Goal: Transaction & Acquisition: Purchase product/service

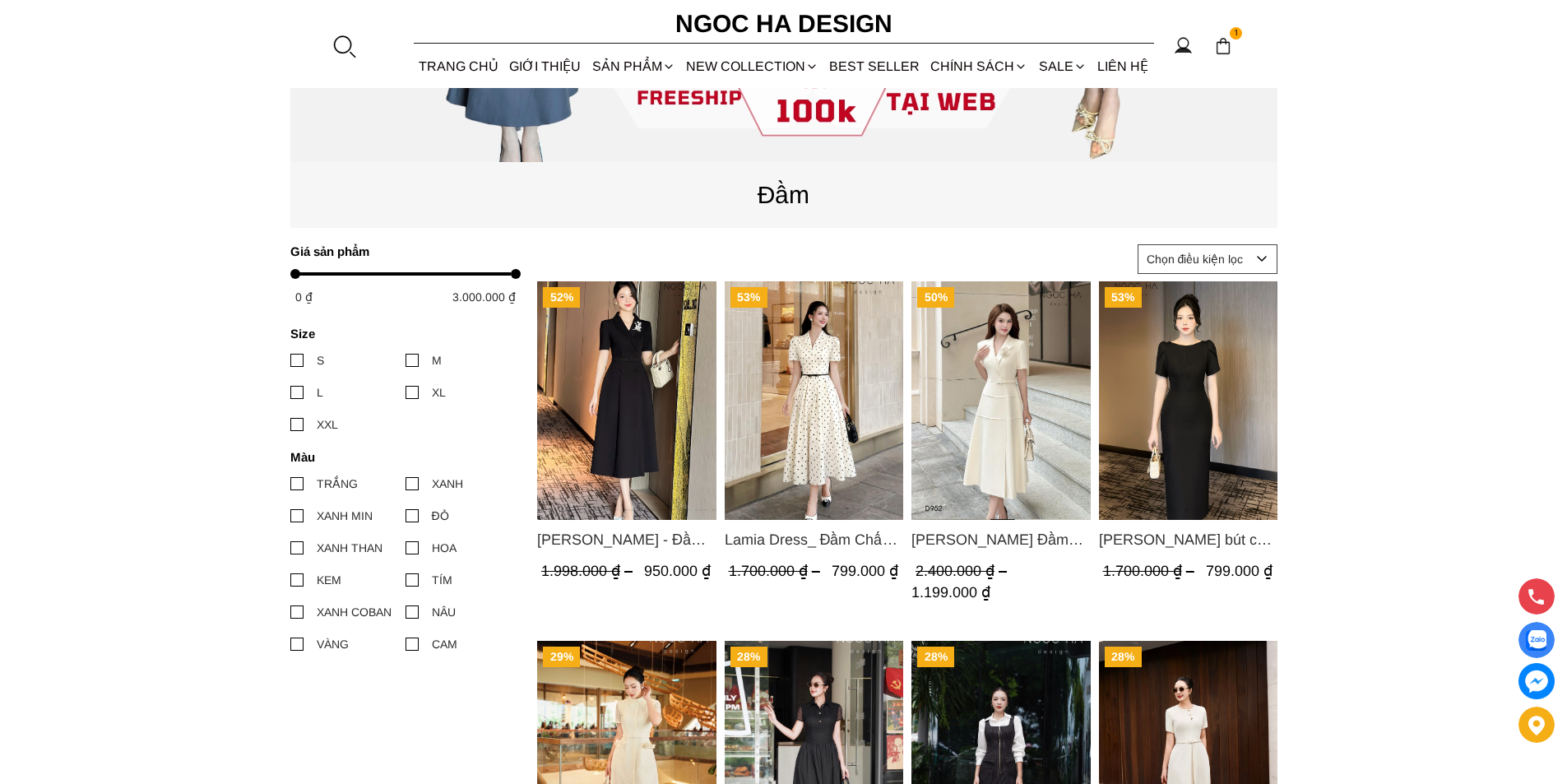
scroll to position [987, 0]
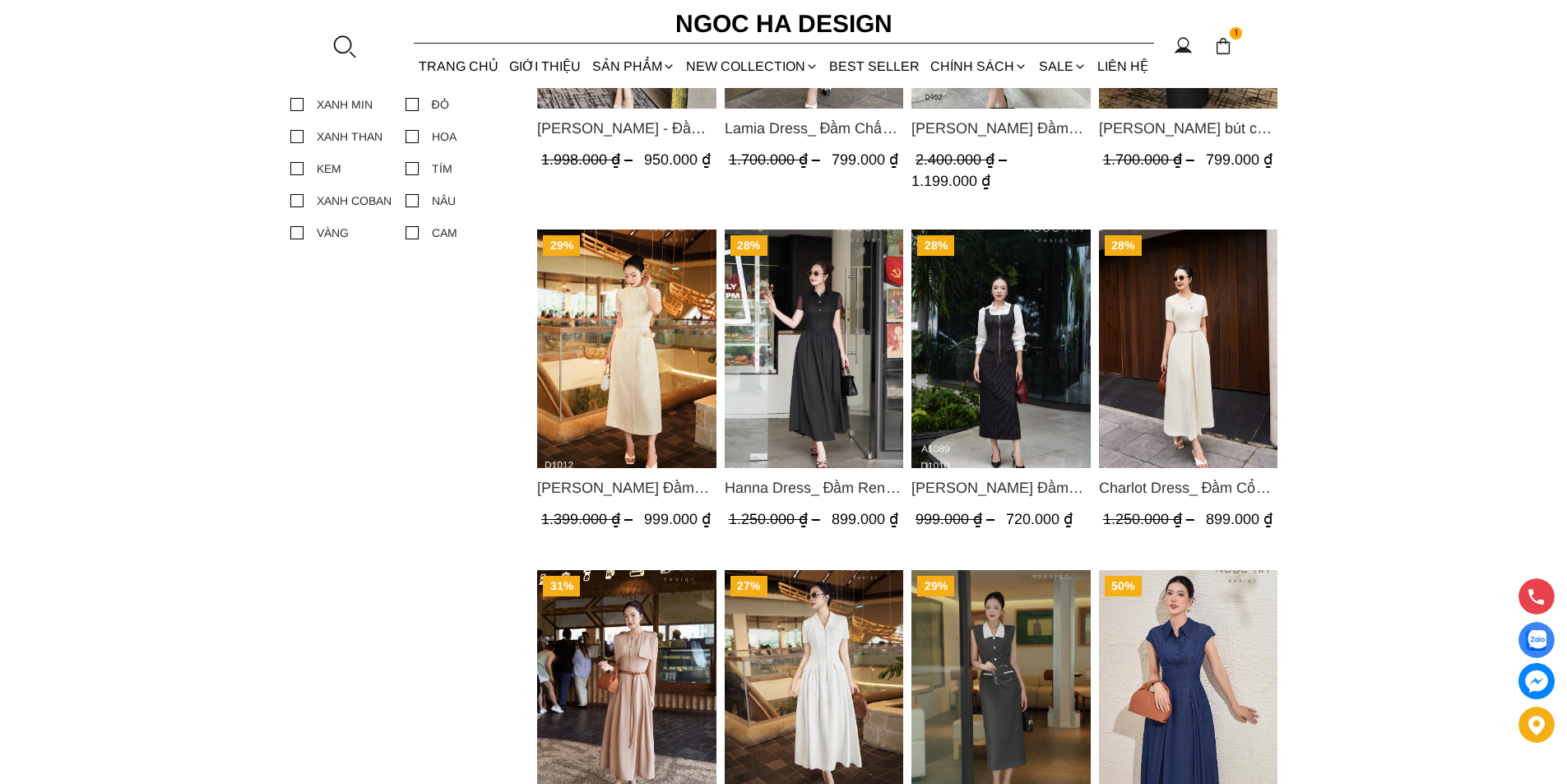
click at [646, 335] on img "Product image - Catherine Dress_ Đầm Ren Đính Hoa Túi Màu Kem D1012" at bounding box center [626, 348] width 179 height 239
click at [841, 304] on img "Product image - Hanna Dress_ Đầm Ren Mix Vải Thô Màu Đen D1011" at bounding box center [813, 348] width 179 height 239
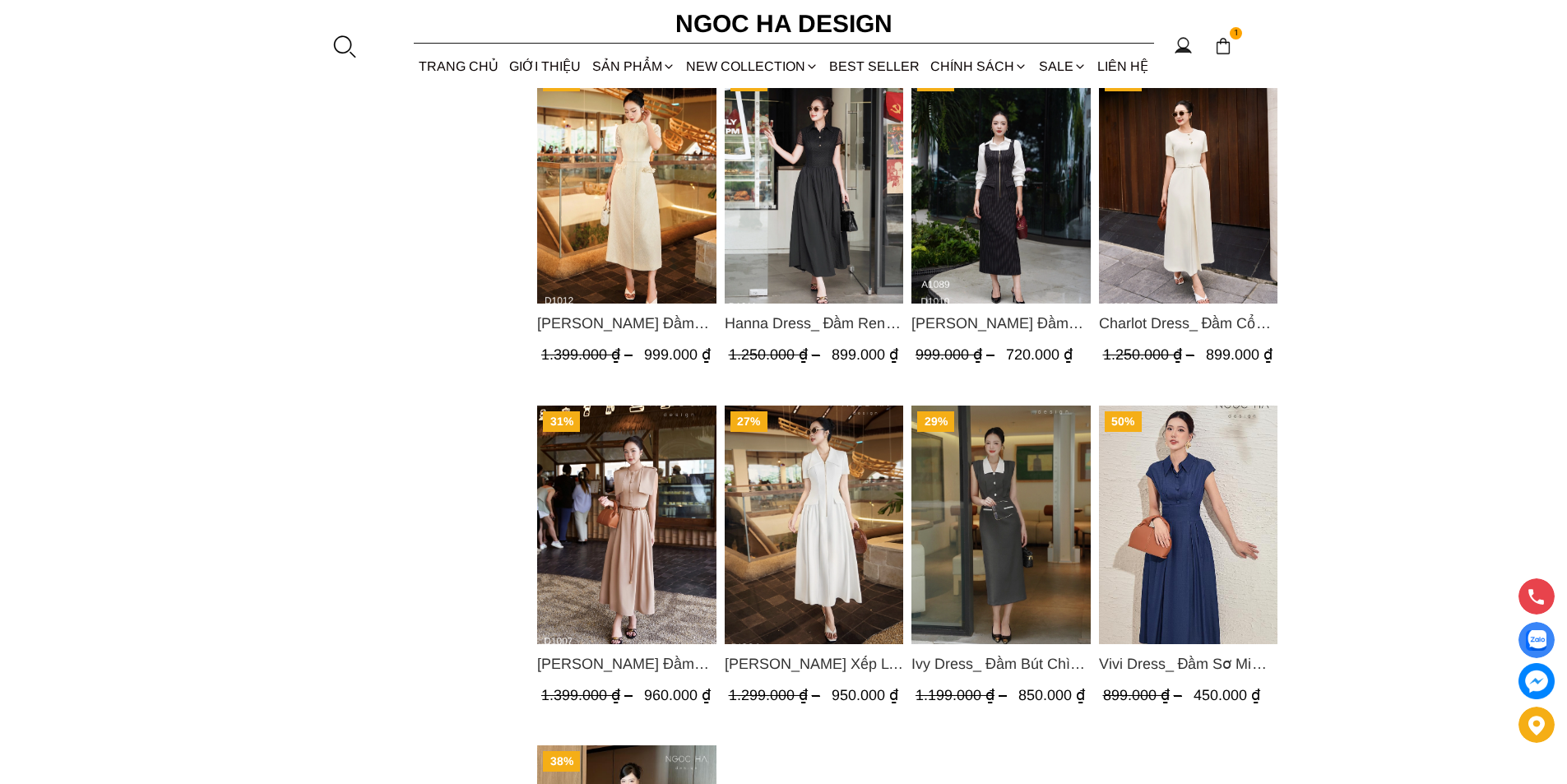
scroll to position [1069, 0]
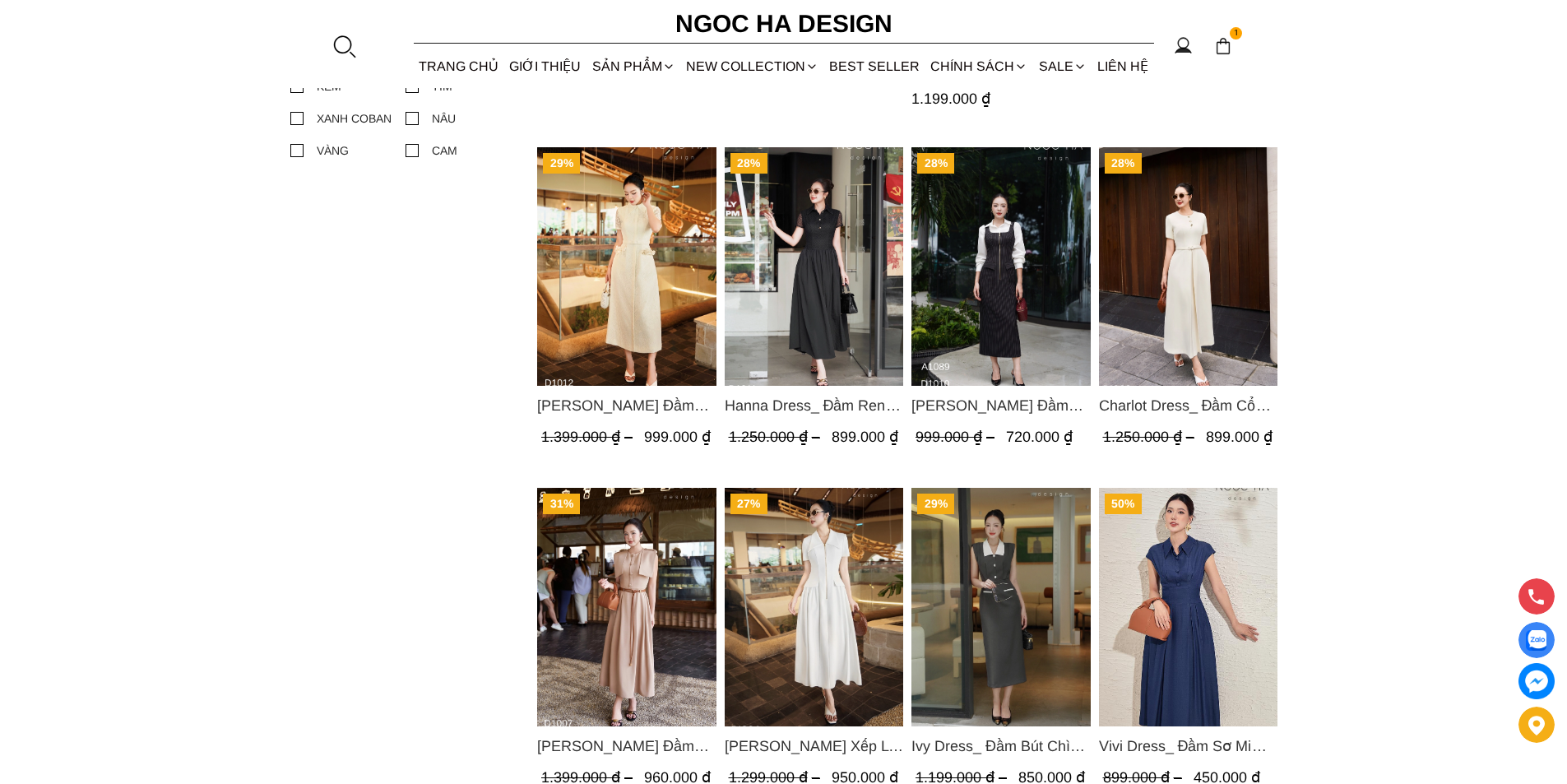
click at [1116, 257] on img "Product image - Charlot Dress_ Đầm Cổ Tròn Xếp Ly Giữa Kèm Đai Màu Kem D1009" at bounding box center [1187, 266] width 179 height 239
click at [829, 289] on img "Product image - Hanna Dress_ Đầm Ren Mix Vải Thô Màu Đen D1011" at bounding box center [813, 266] width 179 height 239
click at [826, 565] on img "Product image - Ella Dress_Đầm Xếp Ly Xòe Khóa Đồng Màu Trắng D1006" at bounding box center [813, 606] width 179 height 239
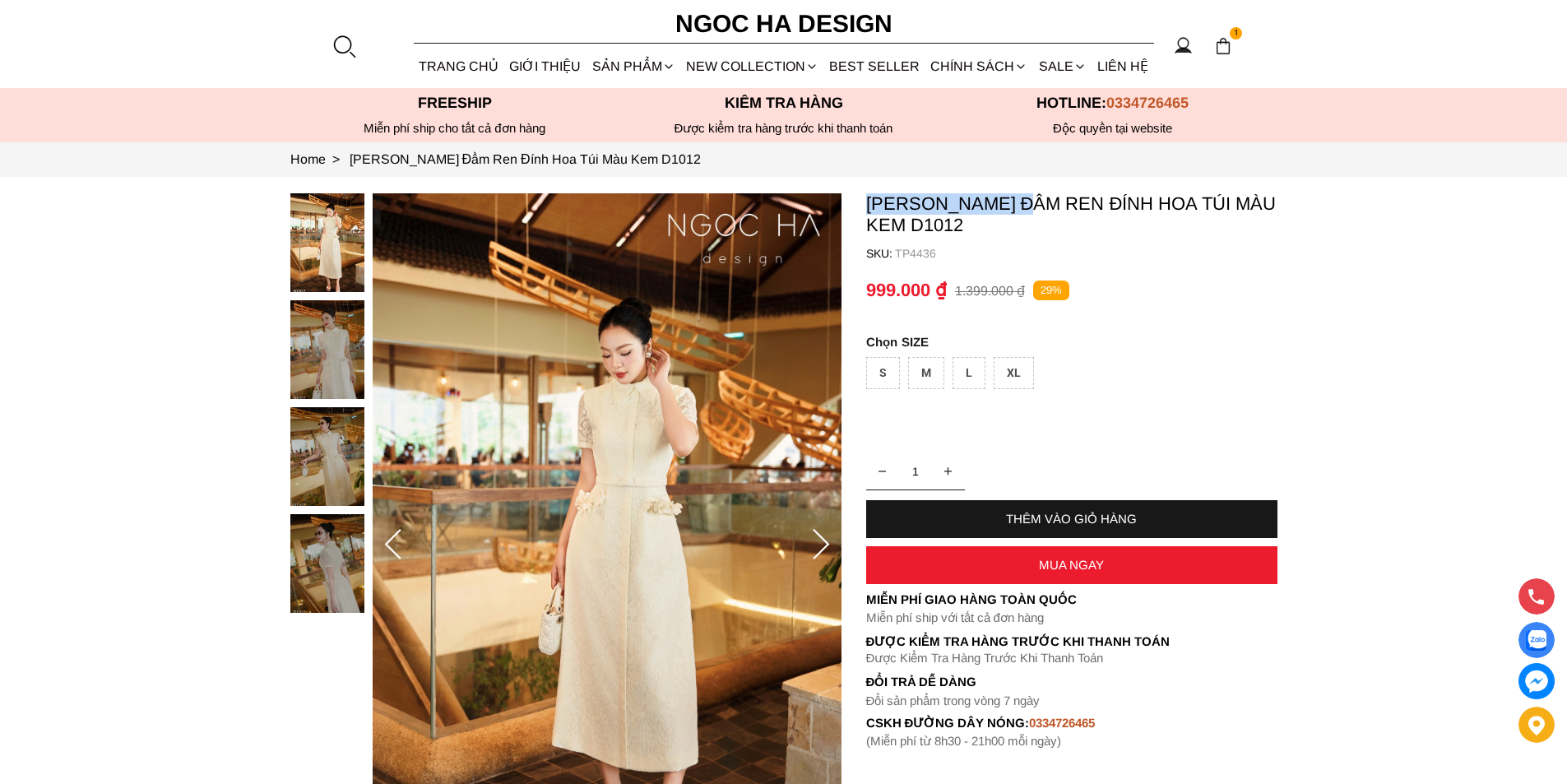
drag, startPoint x: 867, startPoint y: 206, endPoint x: 1032, endPoint y: 200, distance: 165.1
click at [1032, 200] on p "Catherine Dress_ Đầm Ren Đính Hoa Túi Màu Kem D1012" at bounding box center [1072, 215] width 411 height 42
copy p "Catherine Dress"
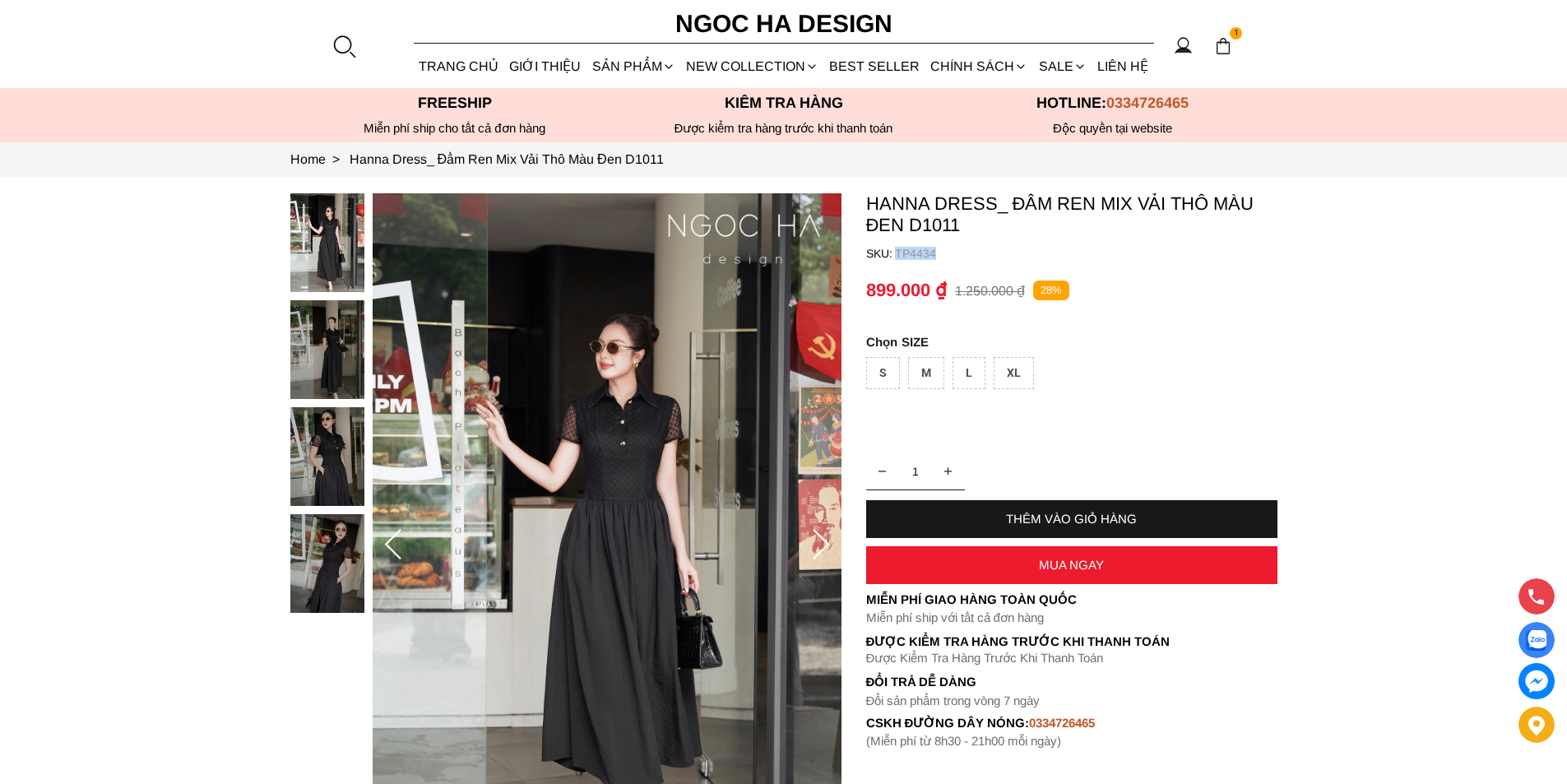
copy p "TP4434"
drag, startPoint x: 937, startPoint y: 255, endPoint x: 897, endPoint y: 253, distance: 40.0
click at [897, 253] on p "TP4434" at bounding box center [1086, 252] width 382 height 13
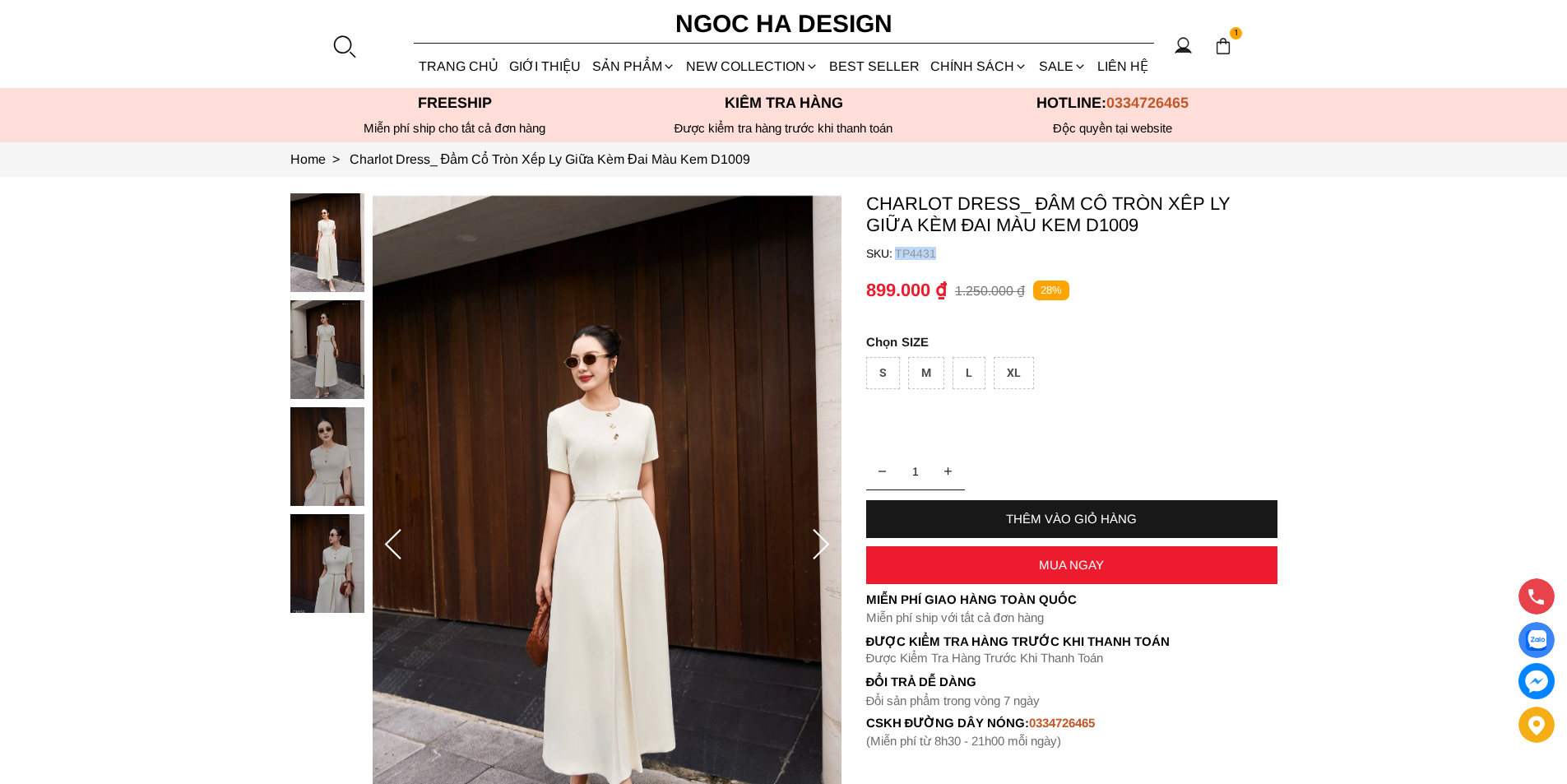
copy p "TP4431"
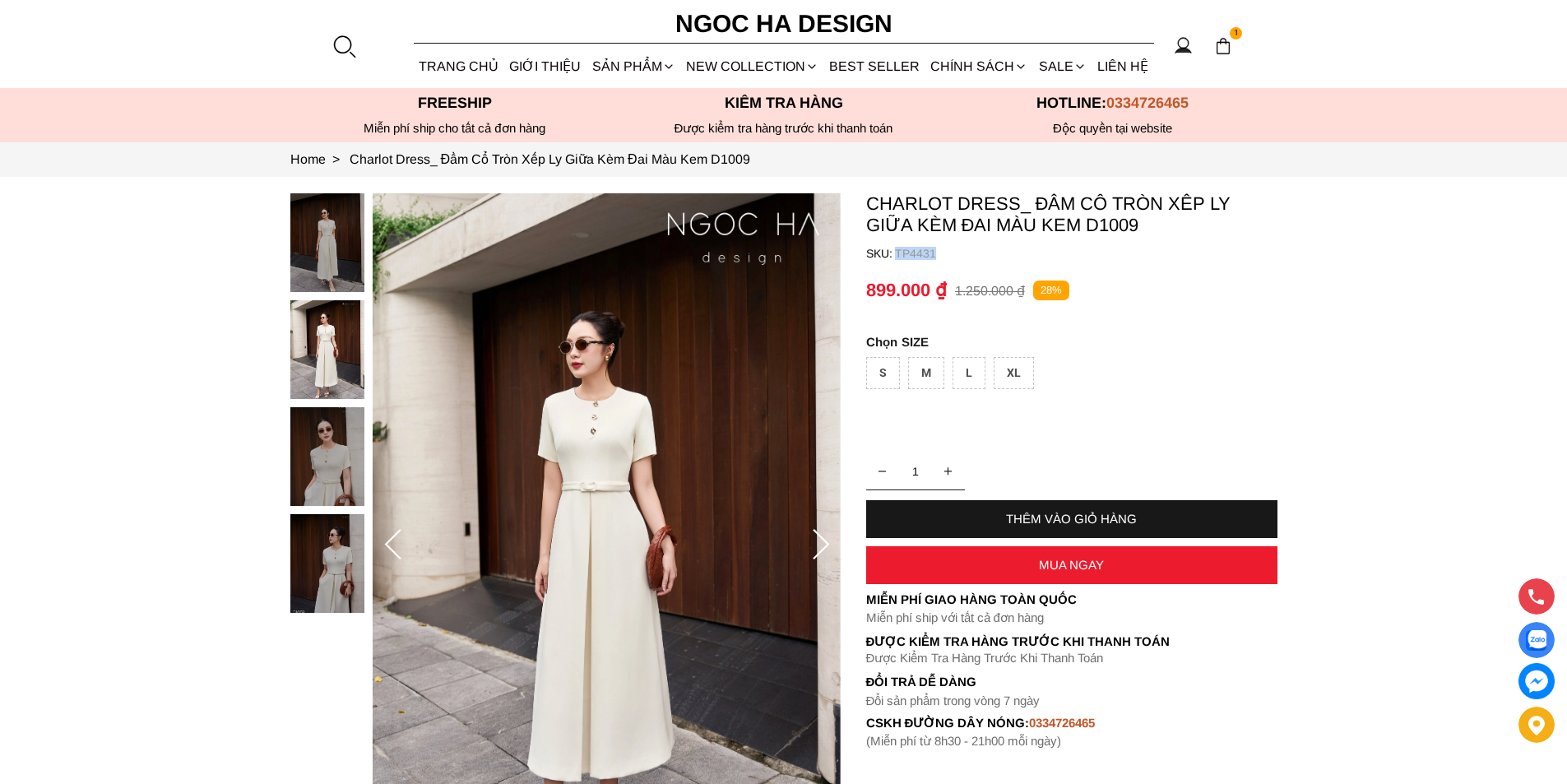
drag, startPoint x: 970, startPoint y: 249, endPoint x: 895, endPoint y: 251, distance: 75.0
click at [895, 251] on p "TP4431" at bounding box center [1086, 252] width 382 height 13
copy p "Charlot Dress"
drag, startPoint x: 863, startPoint y: 208, endPoint x: 1024, endPoint y: 201, distance: 161.2
click at [1024, 201] on section "Charlot Dress_ Đầm Cổ Tròn Xếp Ly Giữa Kèm Đai Màu Kem D1009 SKU: TP4431 1 THÊM…" at bounding box center [784, 544] width 1567 height 736
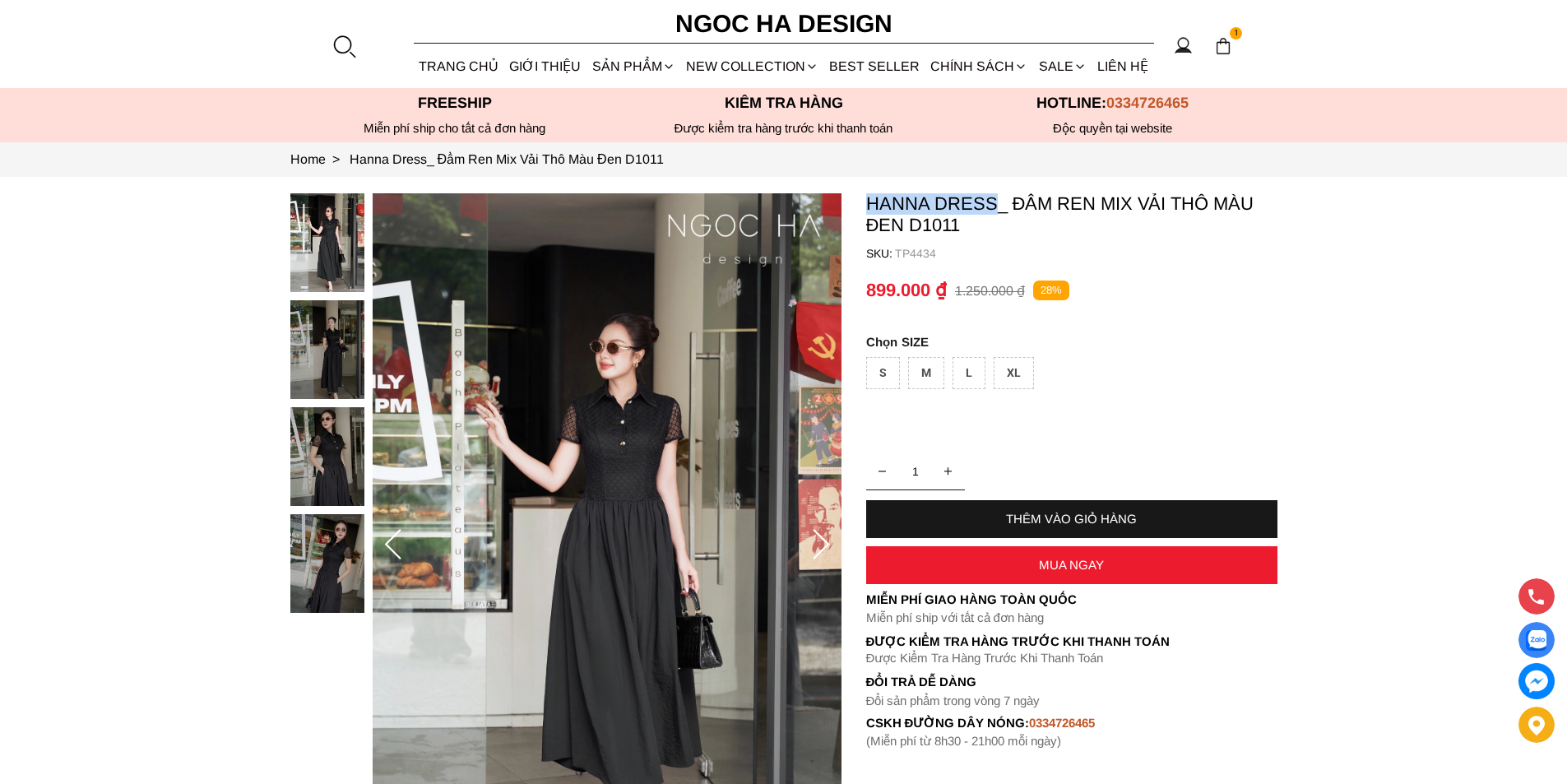
copy p "Hanna Dress"
drag, startPoint x: 865, startPoint y: 198, endPoint x: 993, endPoint y: 206, distance: 128.2
click at [993, 206] on p "Hanna Dress_ Đầm Ren Mix Vải Thô Màu Đen D1011" at bounding box center [1072, 215] width 411 height 42
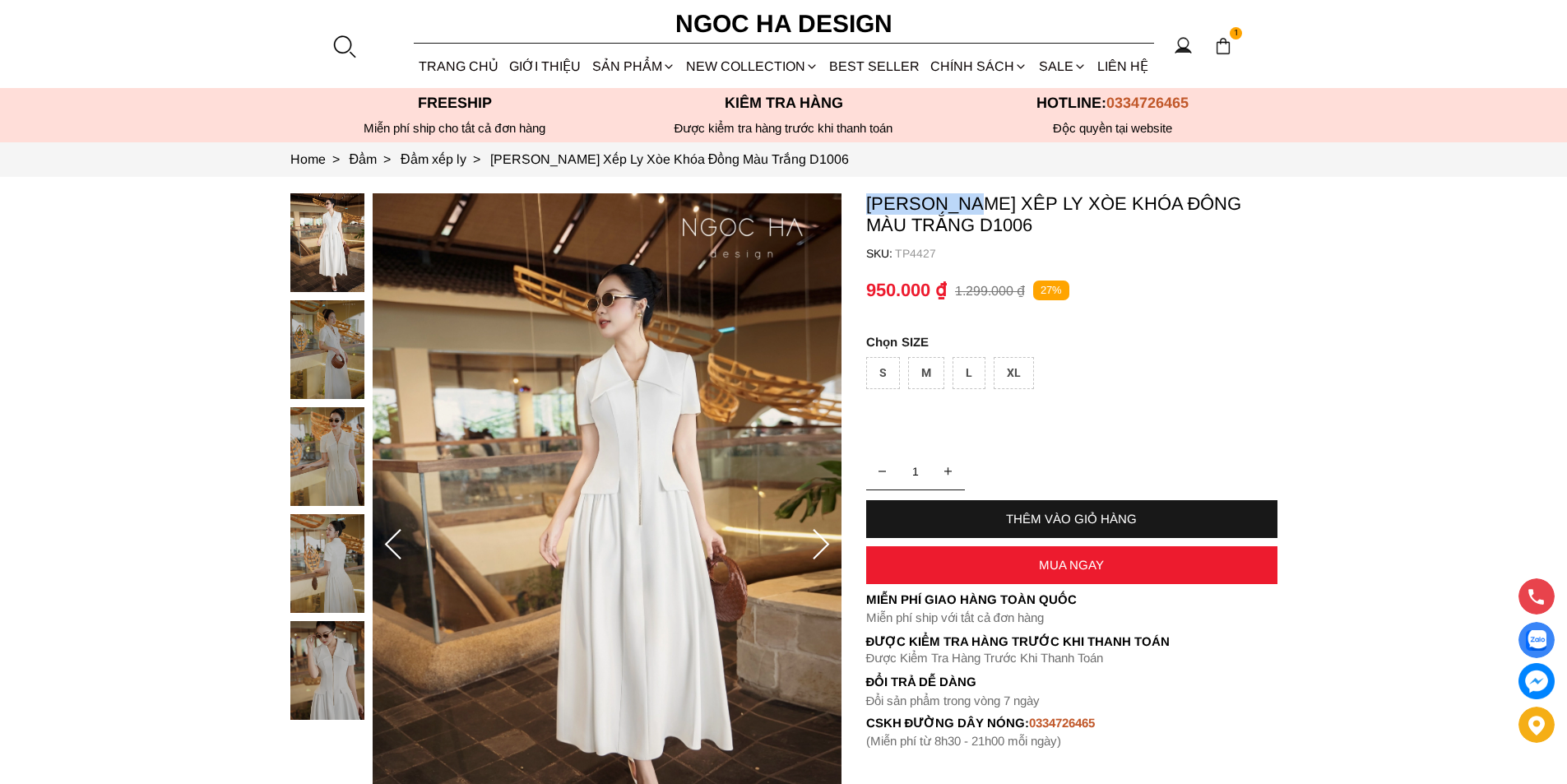
copy p "[PERSON_NAME]"
drag, startPoint x: 864, startPoint y: 202, endPoint x: 980, endPoint y: 210, distance: 116.3
click at [980, 210] on section "[PERSON_NAME] Xếp Ly Xòe Khóa Đồng Màu Trắng D1006 SKU: TP4427 1 THÊM VÀO GIỎ H…" at bounding box center [784, 544] width 1567 height 736
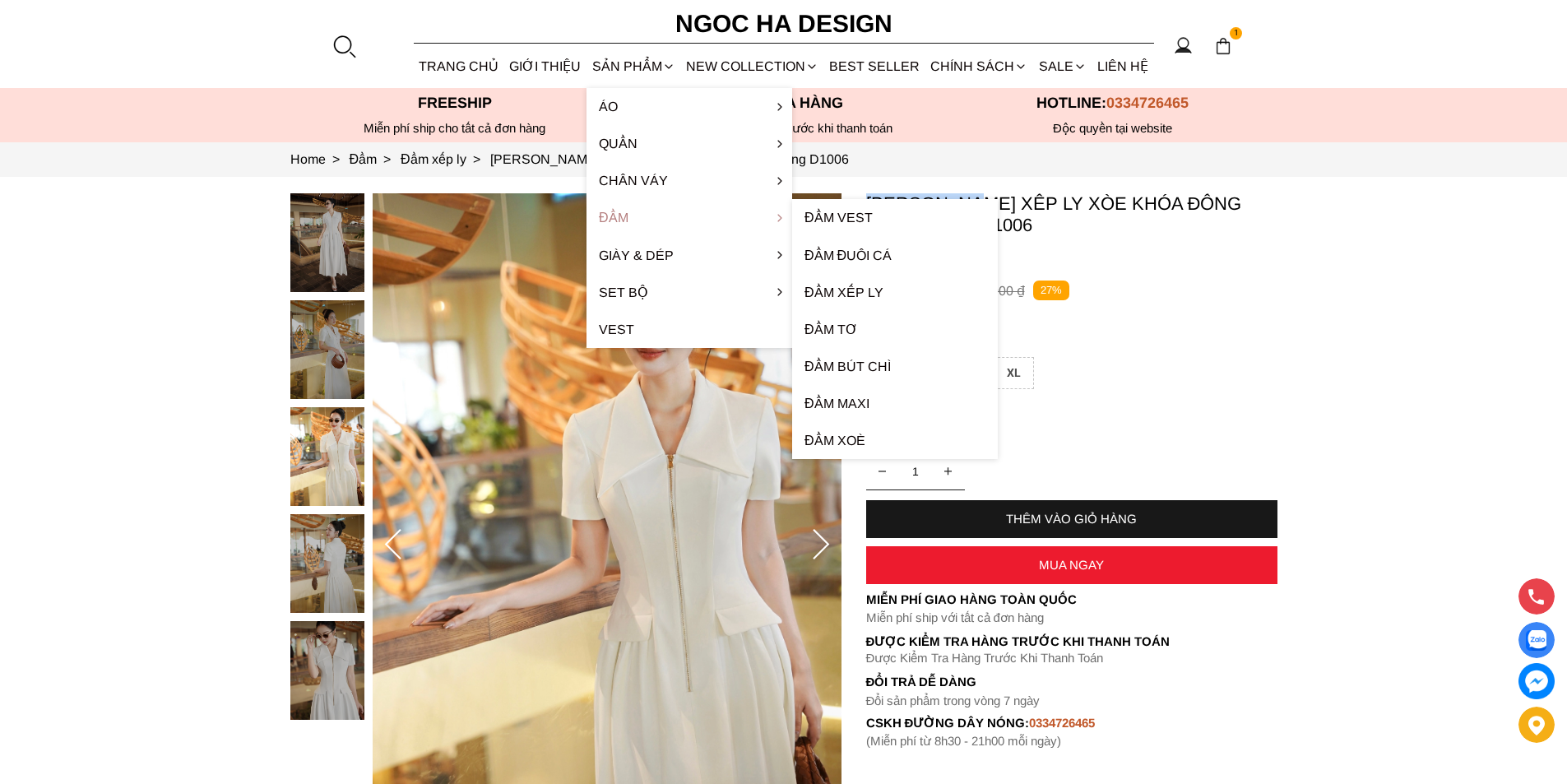
click at [618, 214] on link "Đầm" at bounding box center [689, 217] width 206 height 37
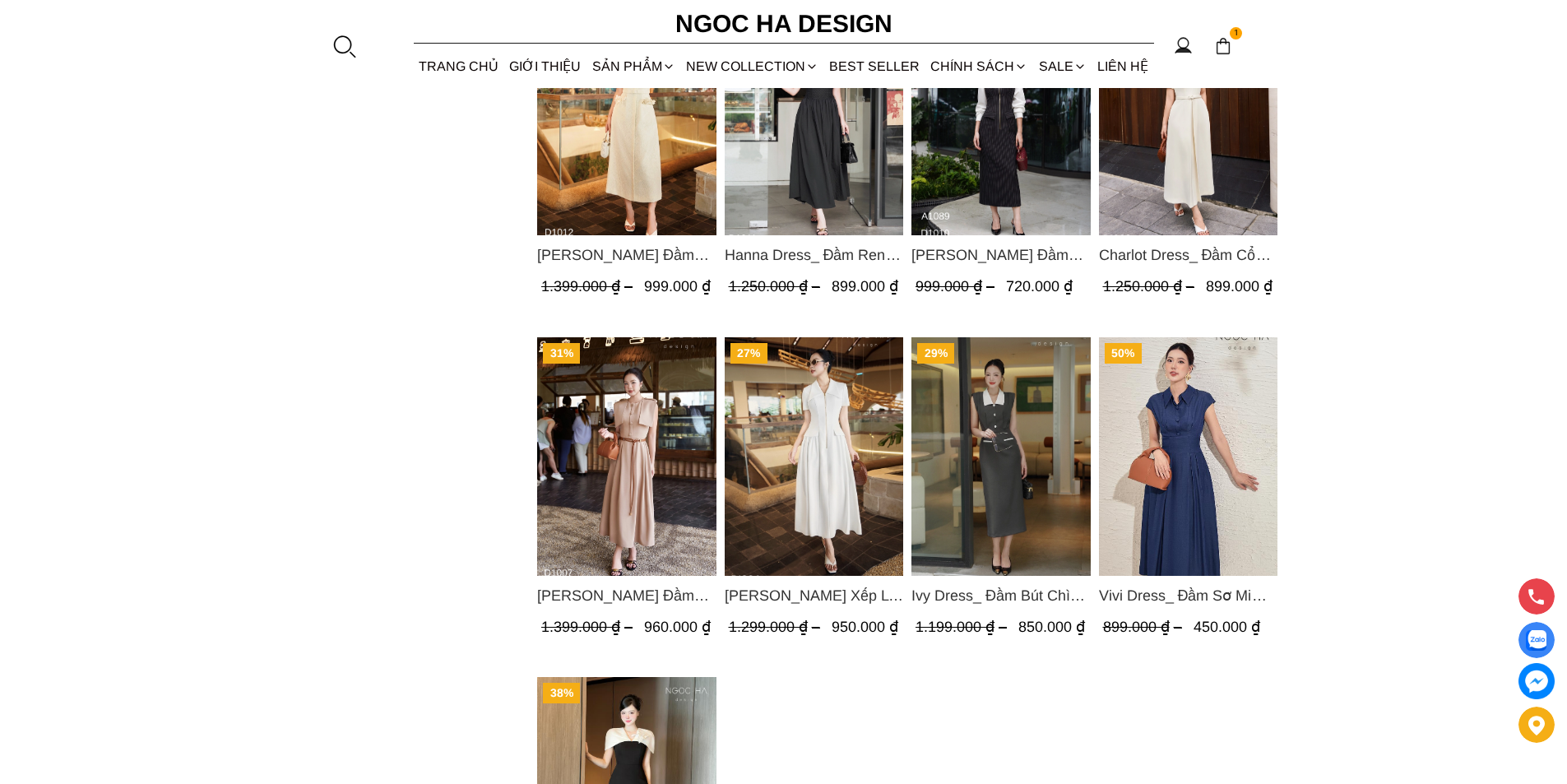
scroll to position [1302, 0]
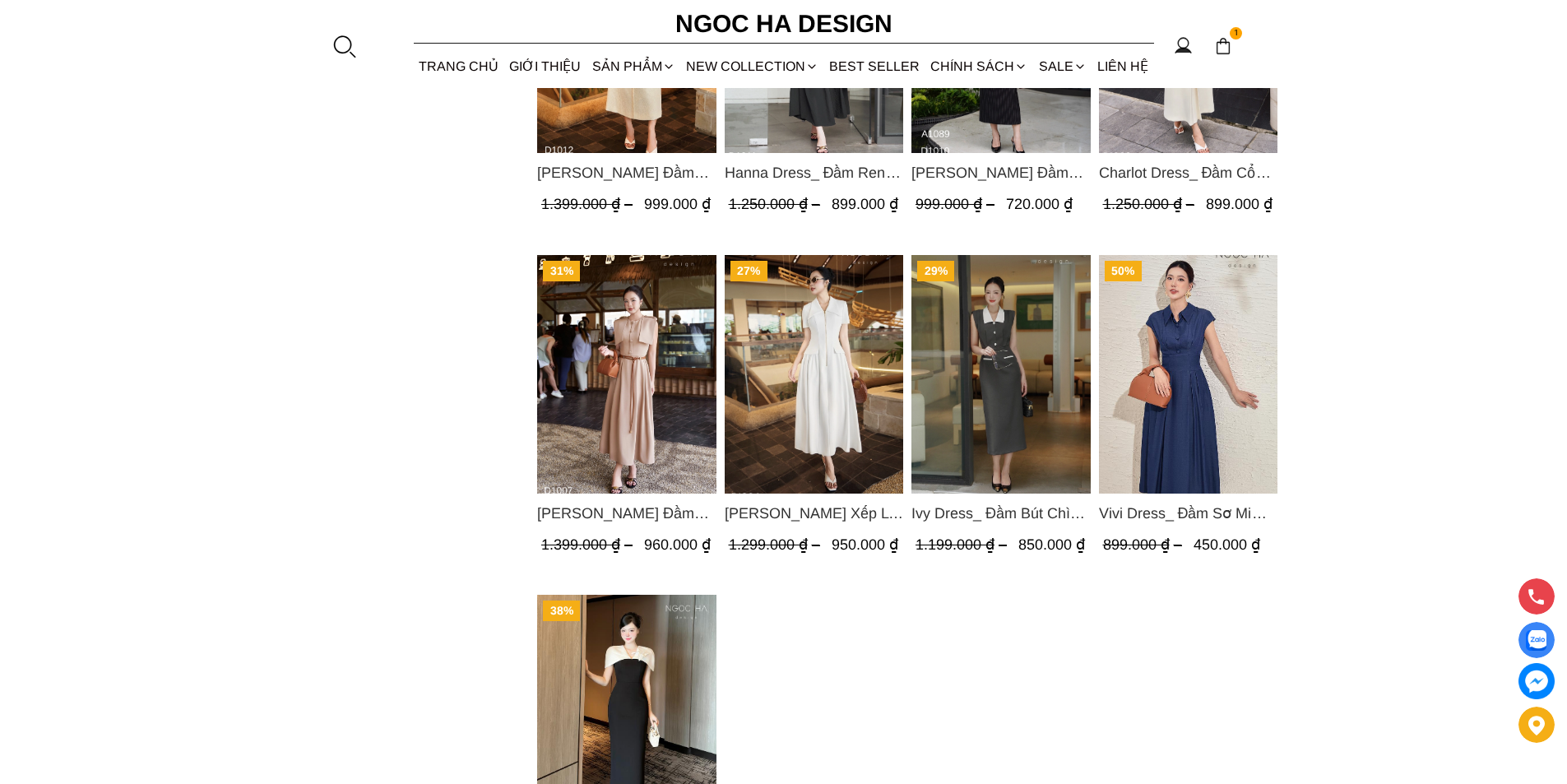
click at [1008, 338] on img "Product image - Ivy Dress_ Đầm Bút Chì Vai Chờm Màu Ghi Mix Cổ Trắng D1005" at bounding box center [1001, 373] width 179 height 239
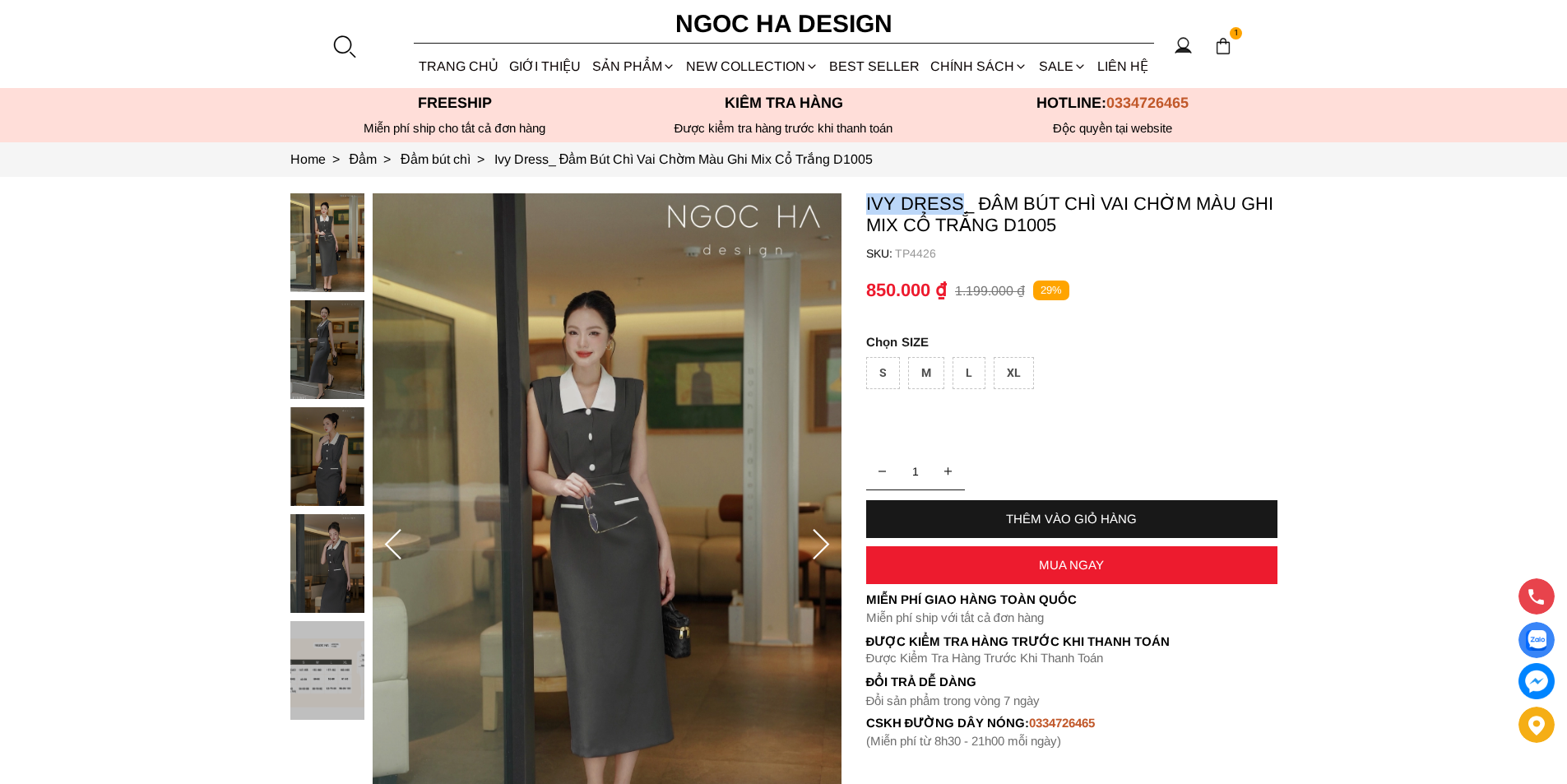
copy p "Ivy Dress"
drag, startPoint x: 859, startPoint y: 194, endPoint x: 961, endPoint y: 195, distance: 102.0
click at [961, 195] on section "Ivy Dress_ Đầm Bút Chì Vai Chờm Màu Ghi Mix Cổ Trắng D1005 SKU: TP4426 1 THÊM V…" at bounding box center [784, 544] width 1567 height 736
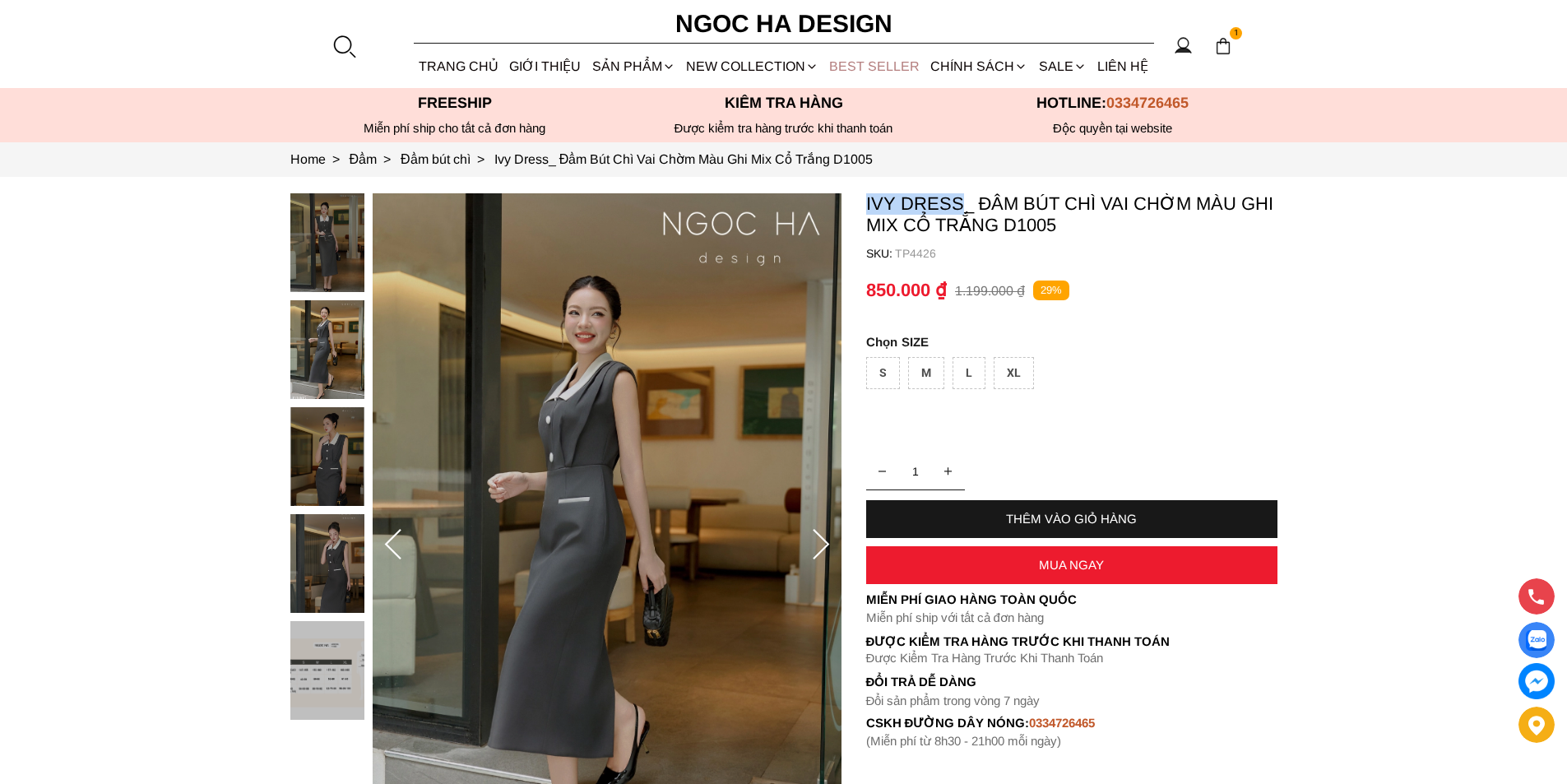
click at [875, 61] on link "BEST SELLER" at bounding box center [874, 65] width 101 height 43
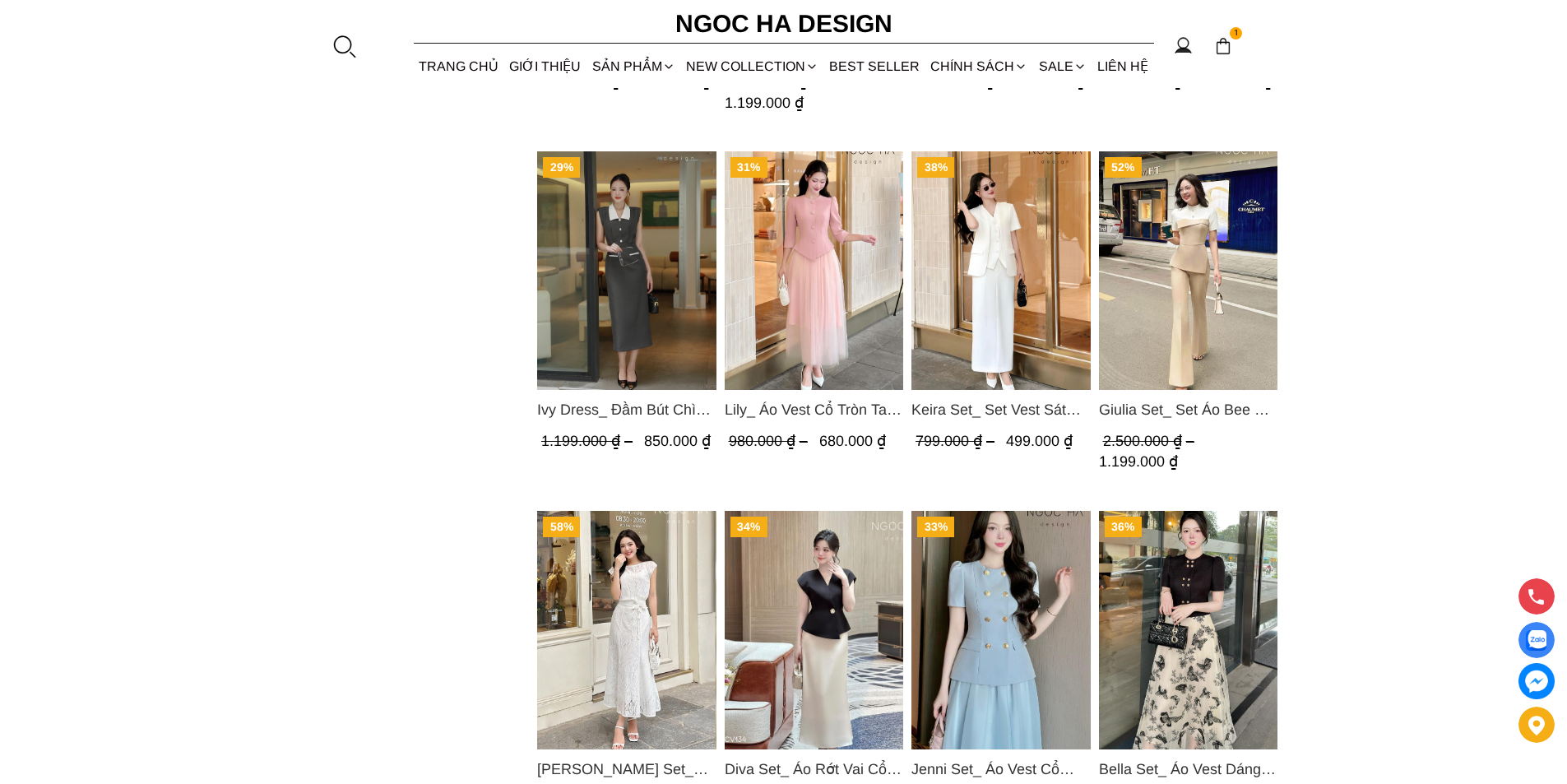
scroll to position [1481, 0]
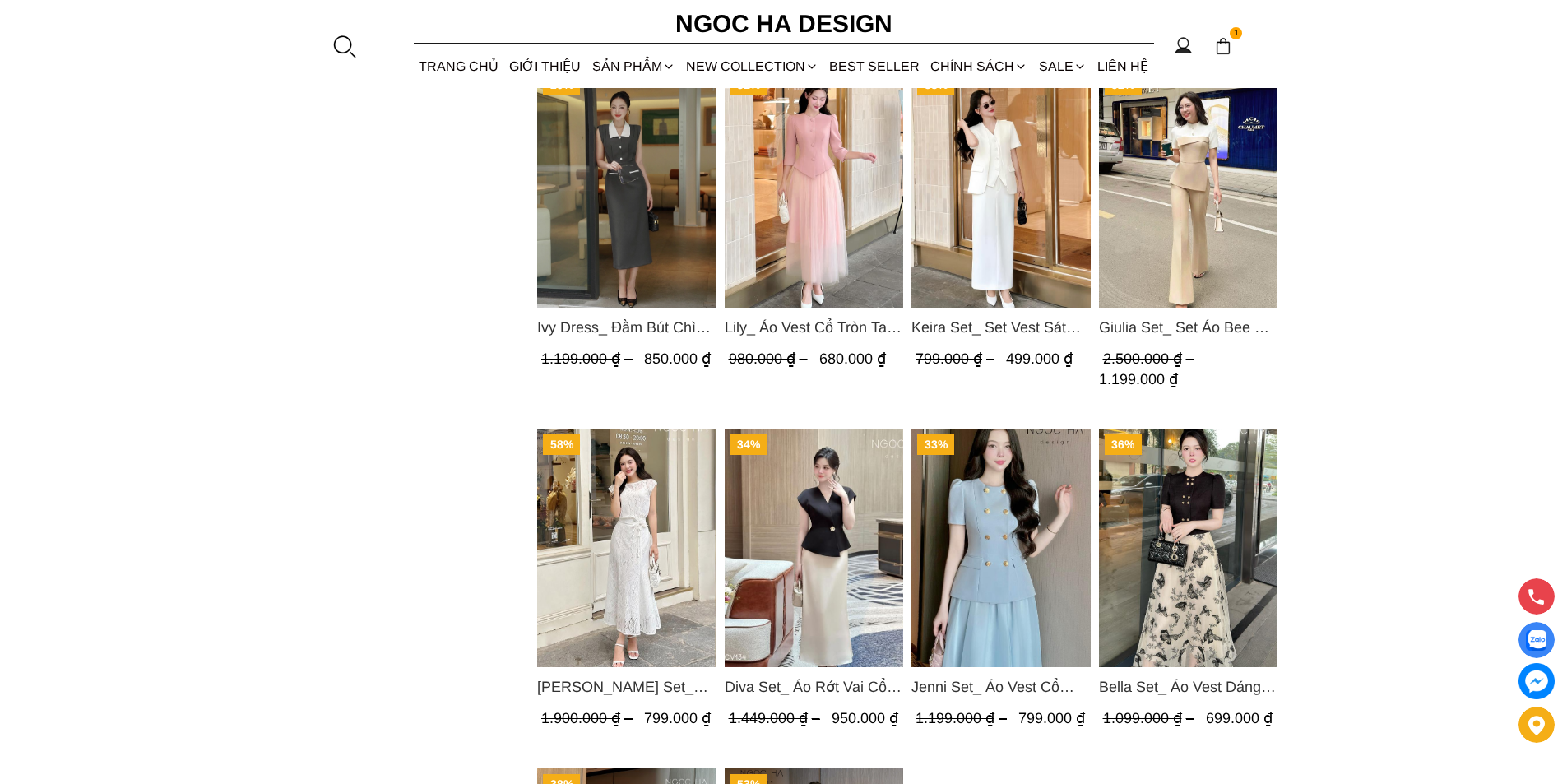
click at [1029, 523] on img "Product image - Jenni Set_ Áo Vest Cổ Tròn Đính Cúc, Chân Váy Tơ Màu Xanh A1051…" at bounding box center [1001, 547] width 179 height 239
click at [1174, 509] on img "Product image - Bella Set_ Áo Vest Dáng Lửng Cúc Đồng, Chân Váy Họa Tiết Bướm A…" at bounding box center [1187, 547] width 179 height 239
click at [813, 503] on img "Product image - Diva Set_ Áo Rớt Vai Cổ V, Chân Váy Lụa Đuôi Cá A1078+CV134" at bounding box center [813, 547] width 179 height 239
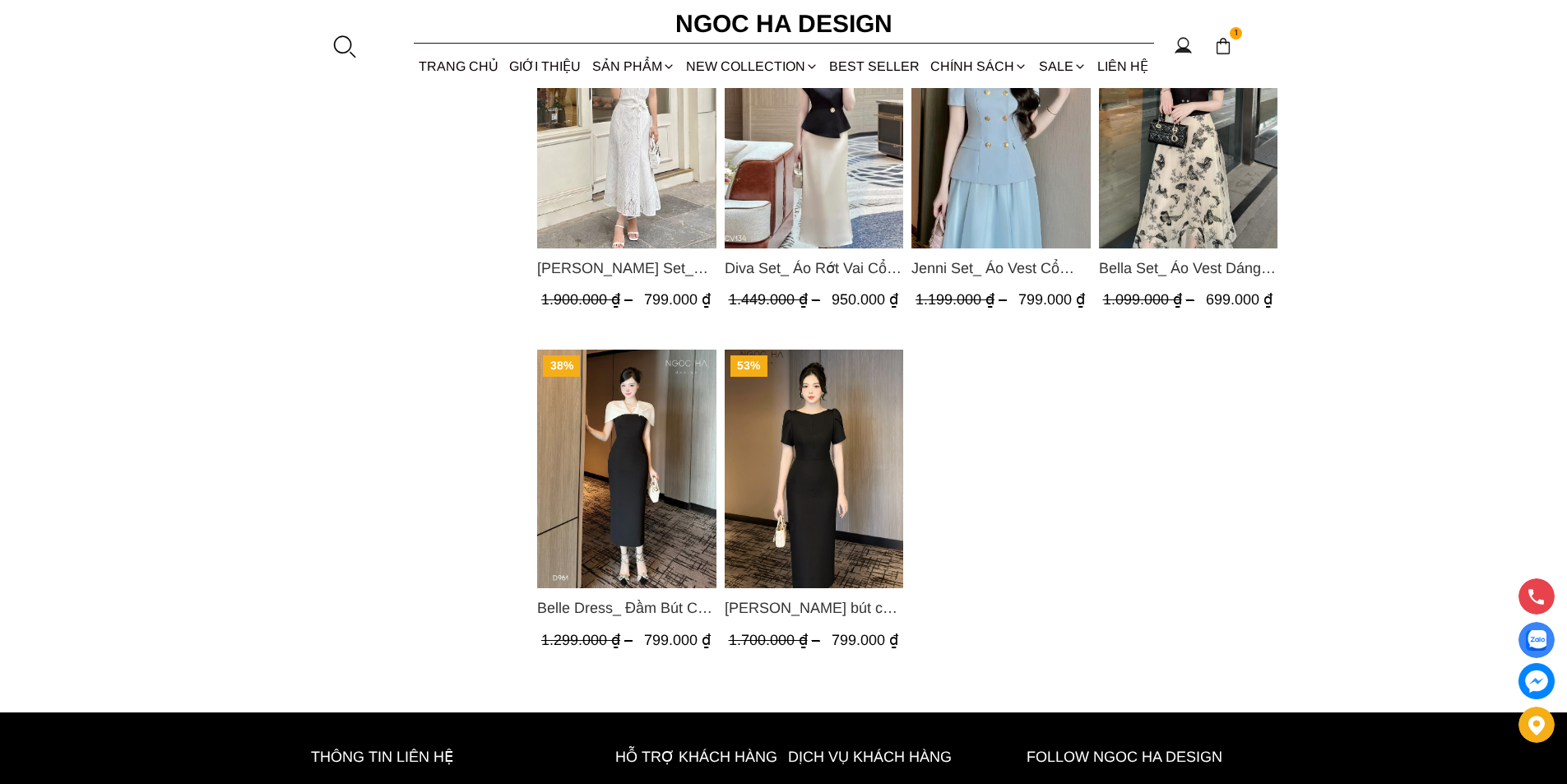
scroll to position [1652, 0]
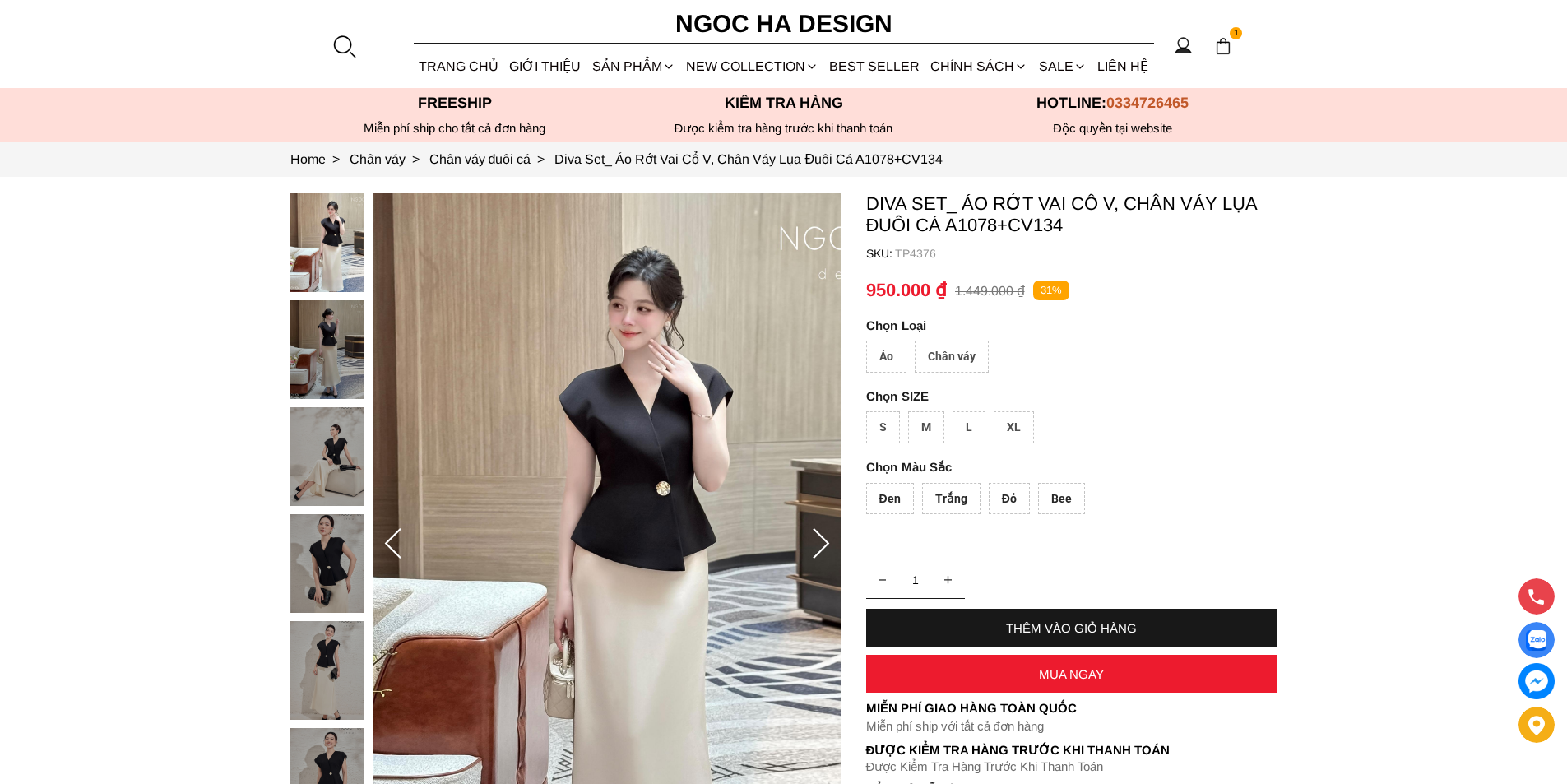
click at [945, 357] on div "Chân váy" at bounding box center [952, 357] width 74 height 32
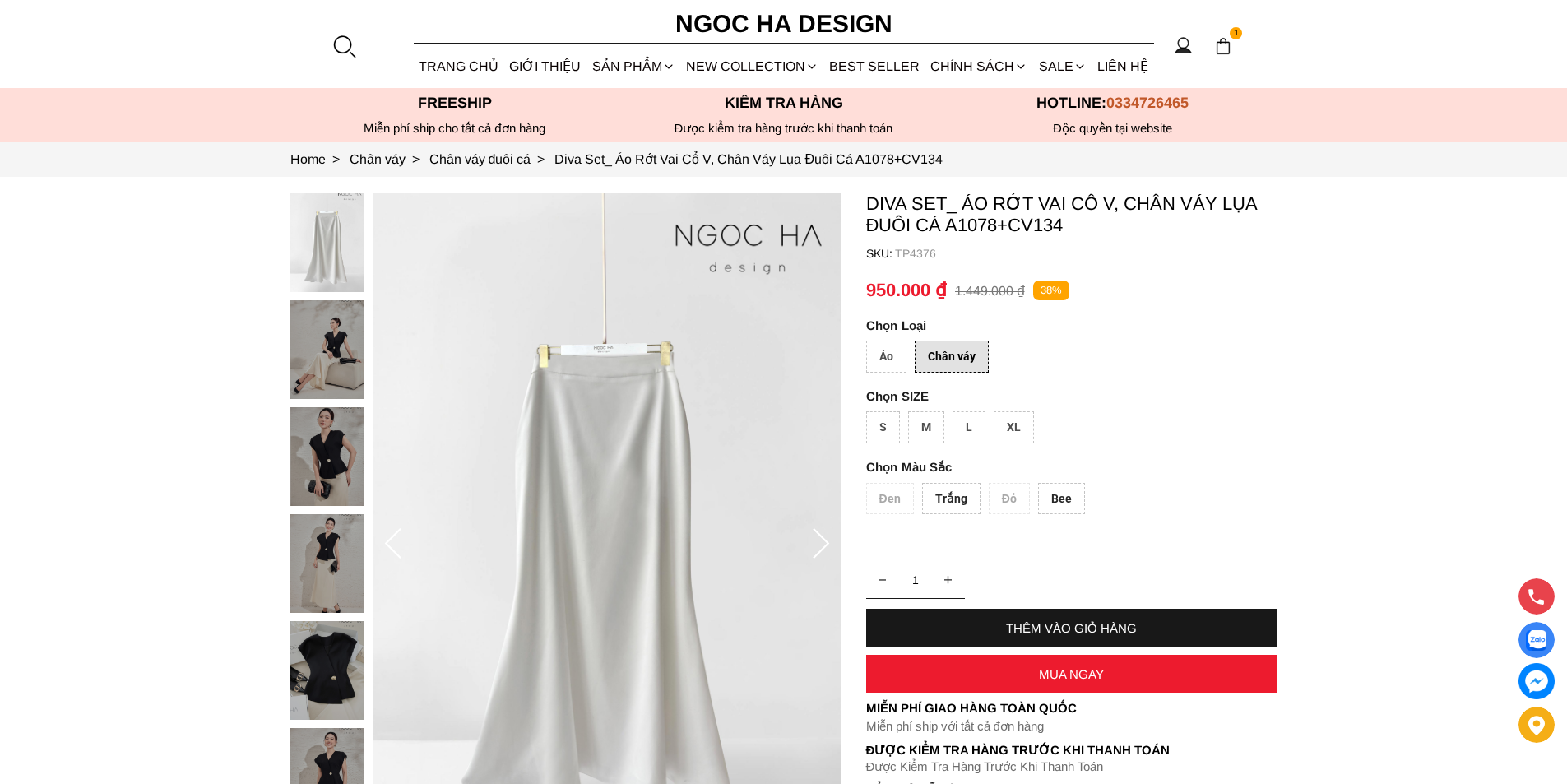
click at [1010, 423] on div "XL" at bounding box center [1013, 427] width 40 height 32
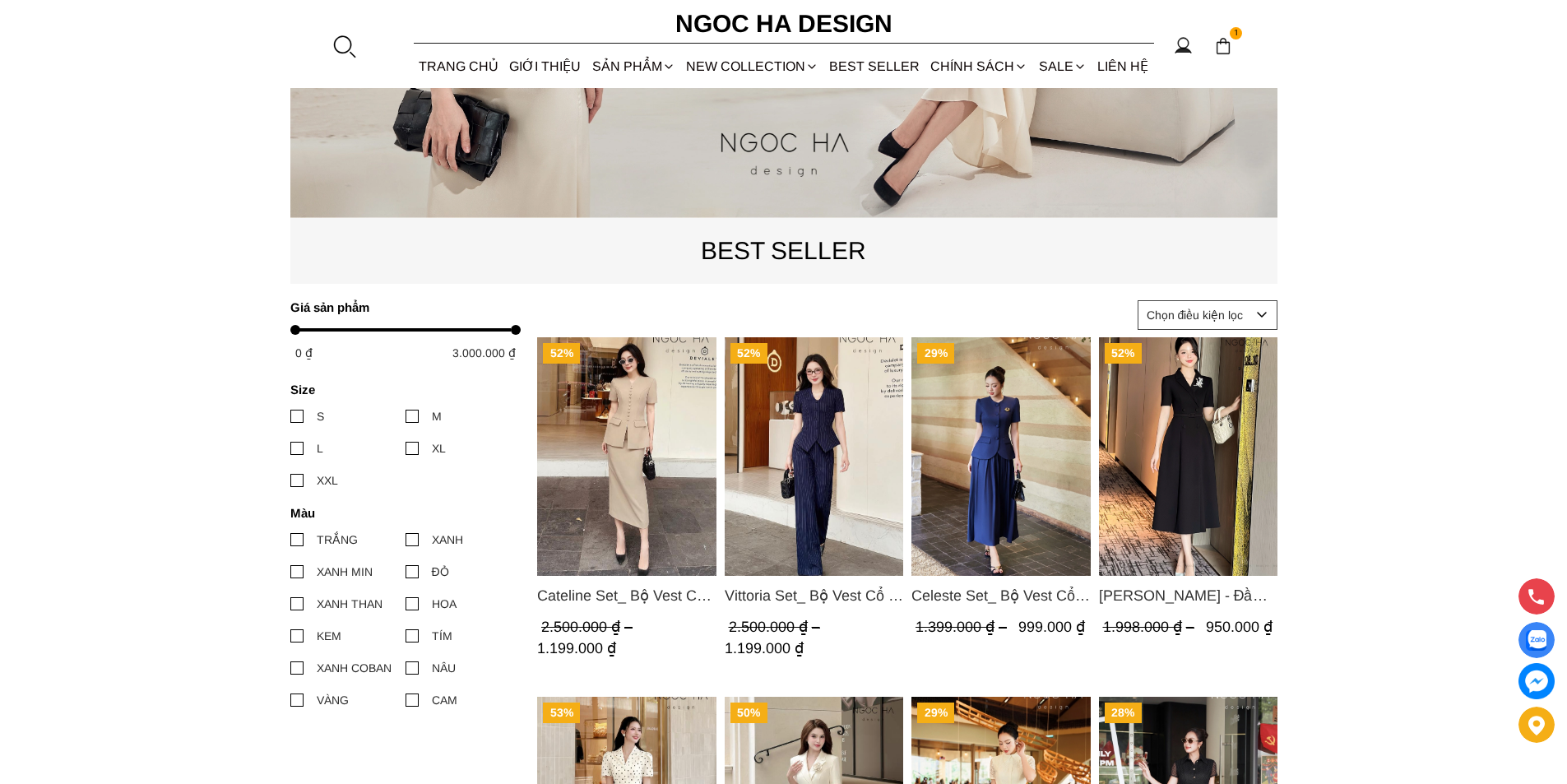
scroll to position [82, 0]
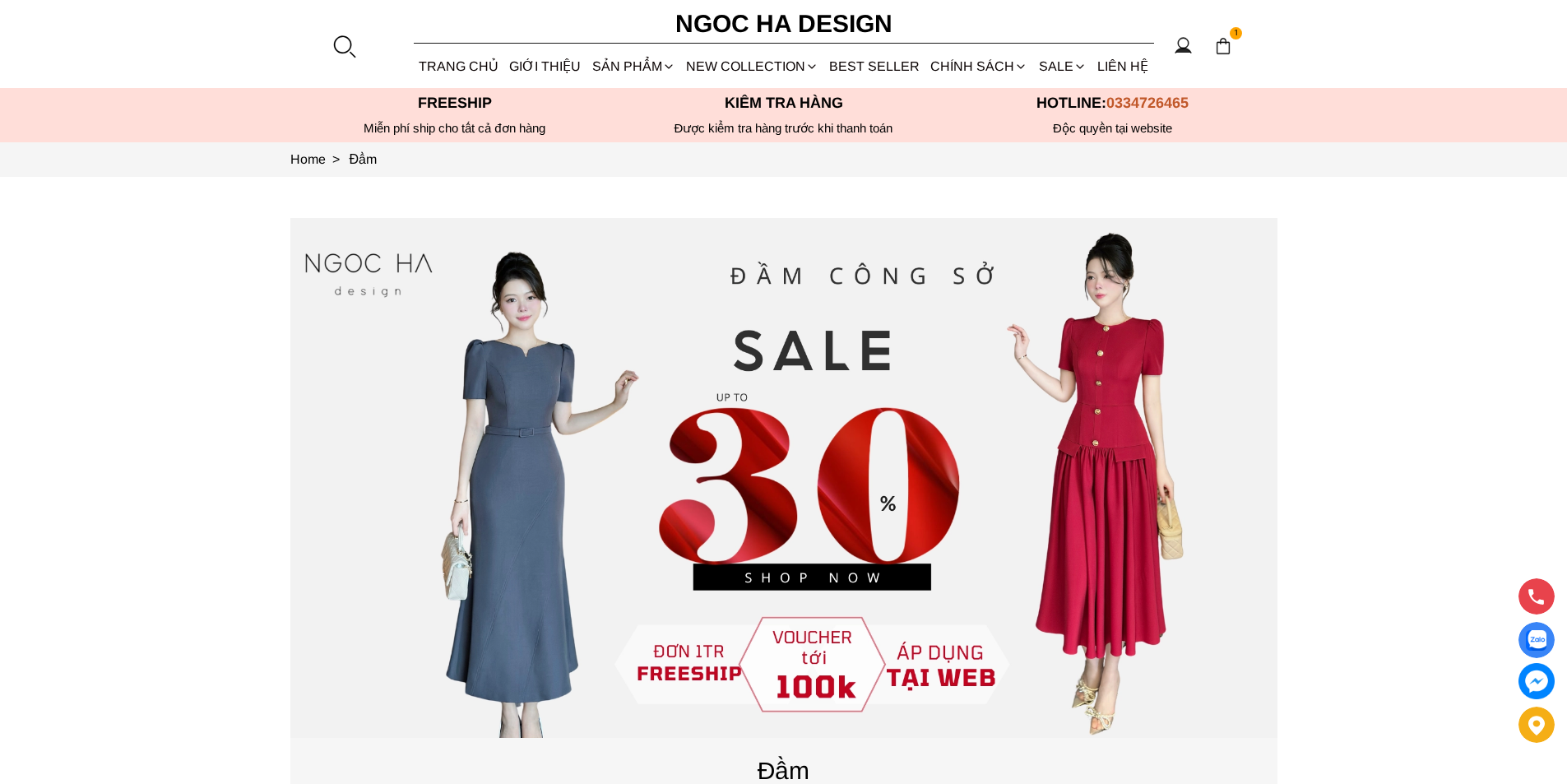
click at [349, 36] on div at bounding box center [343, 46] width 25 height 25
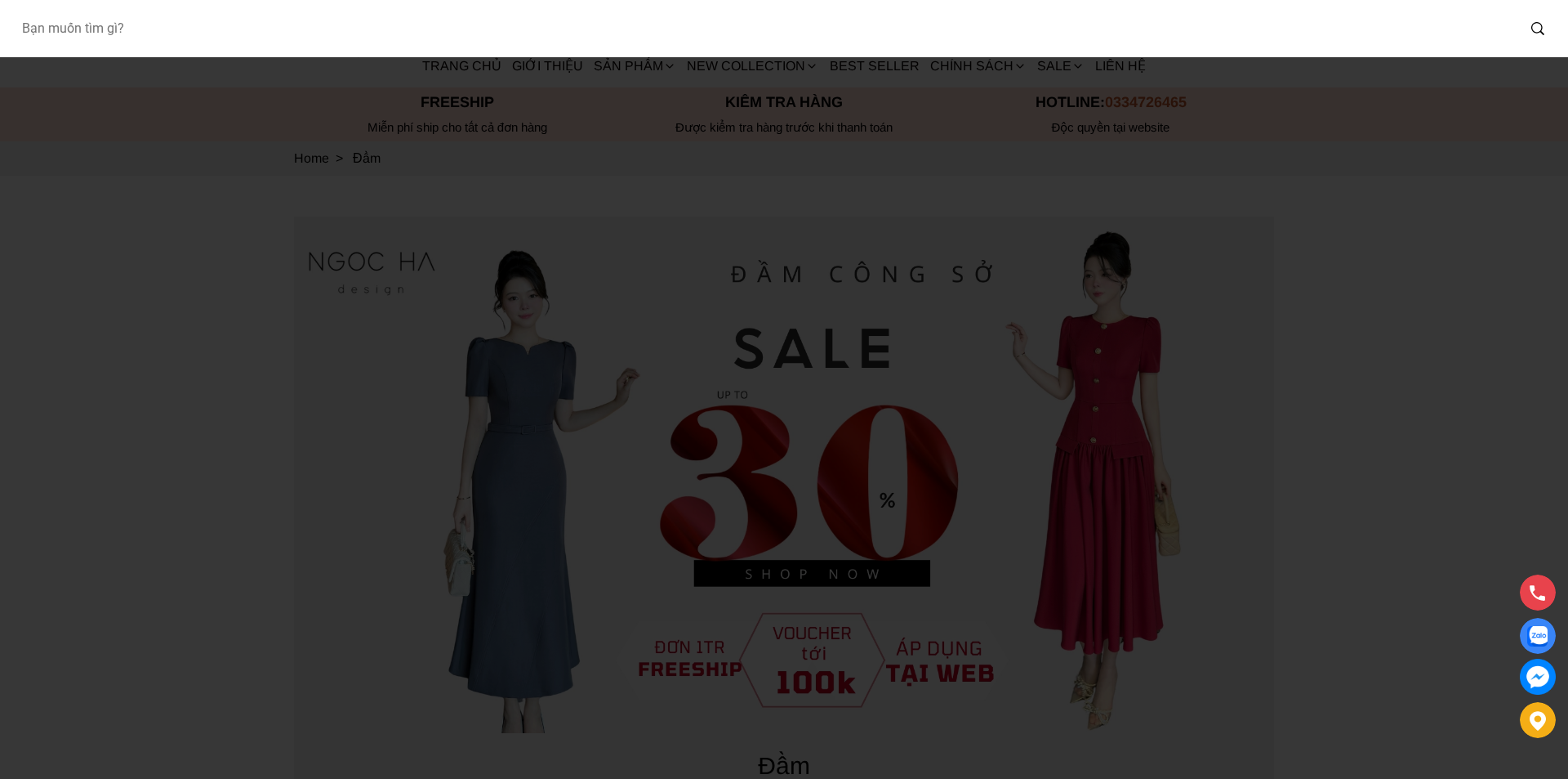
click at [213, 39] on input "Input search Bạn muốn tìm gì?" at bounding box center [762, 29] width 1507 height 38
type input "A1089"
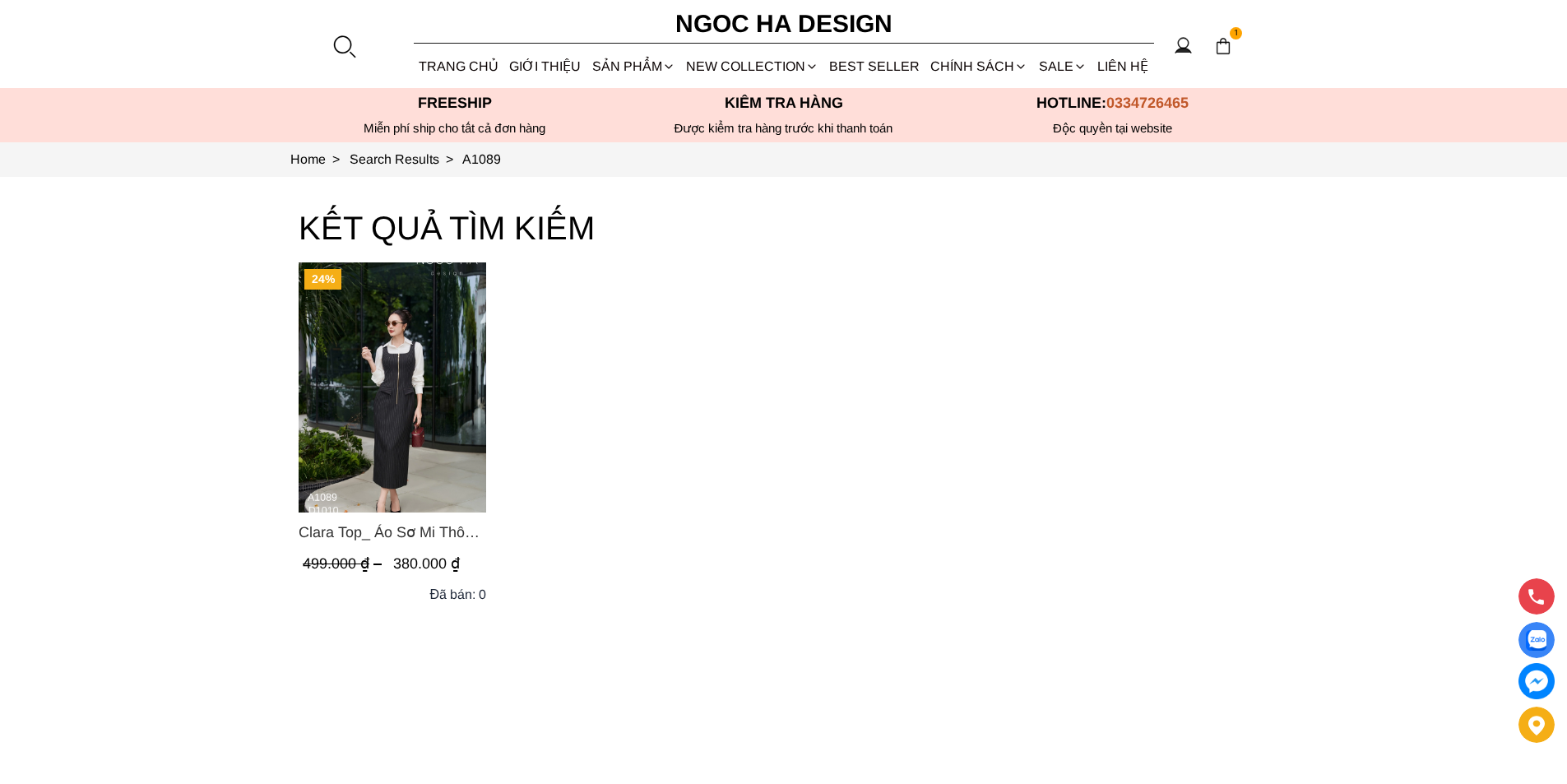
click at [355, 392] on img "Product image - Clara Top_ Áo Sơ Mi Thô Cổ Đức Màu Trắng A1089" at bounding box center [392, 387] width 188 height 250
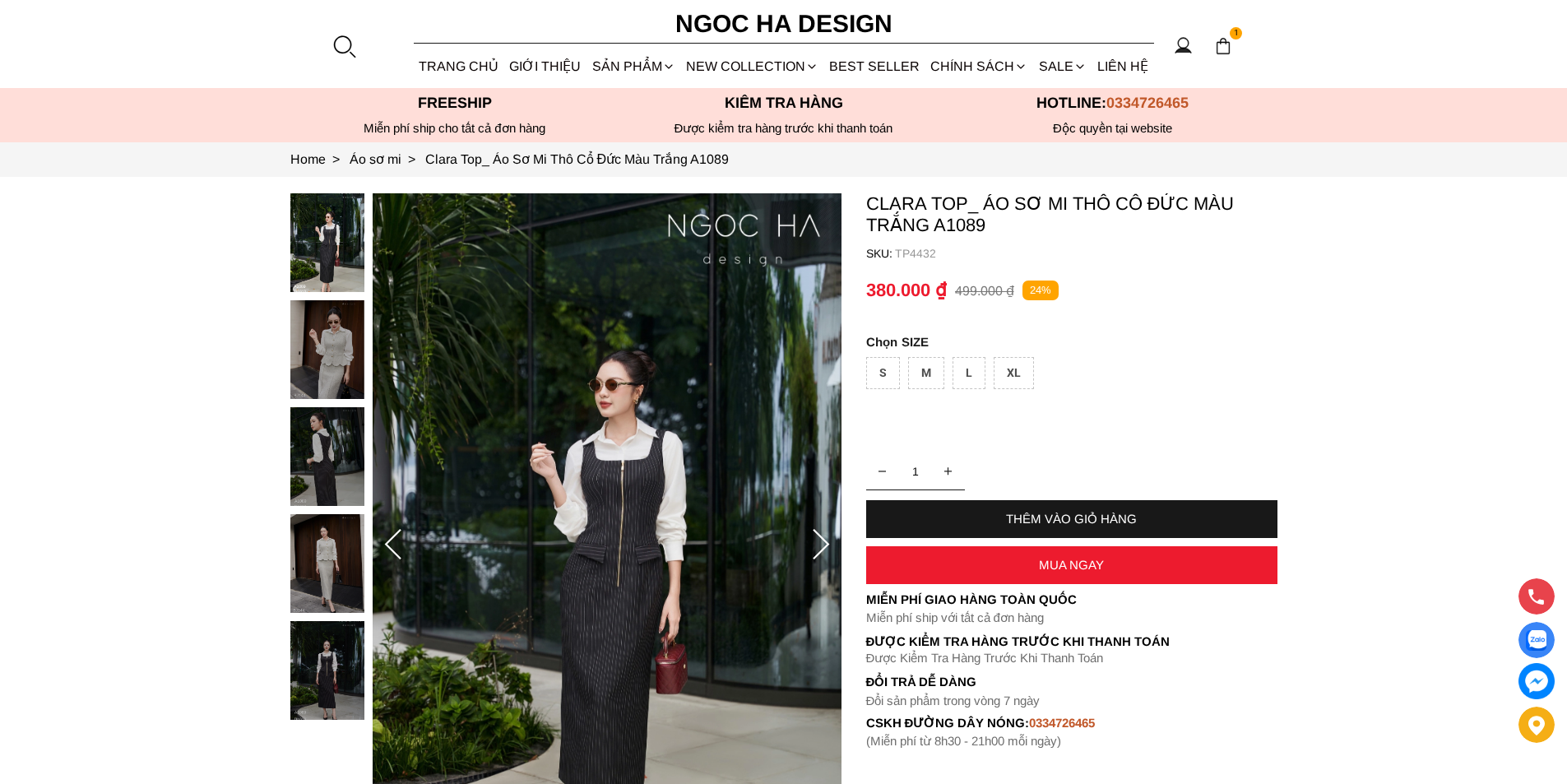
click at [342, 31] on section "1 Trang chủ Giới thiệu Sản phẩm Áo Áo thun Áo sơ mi Áo Peplum Áo lụa Áo len Quầ…" at bounding box center [784, 44] width 1567 height 88
click at [336, 42] on div at bounding box center [343, 46] width 25 height 25
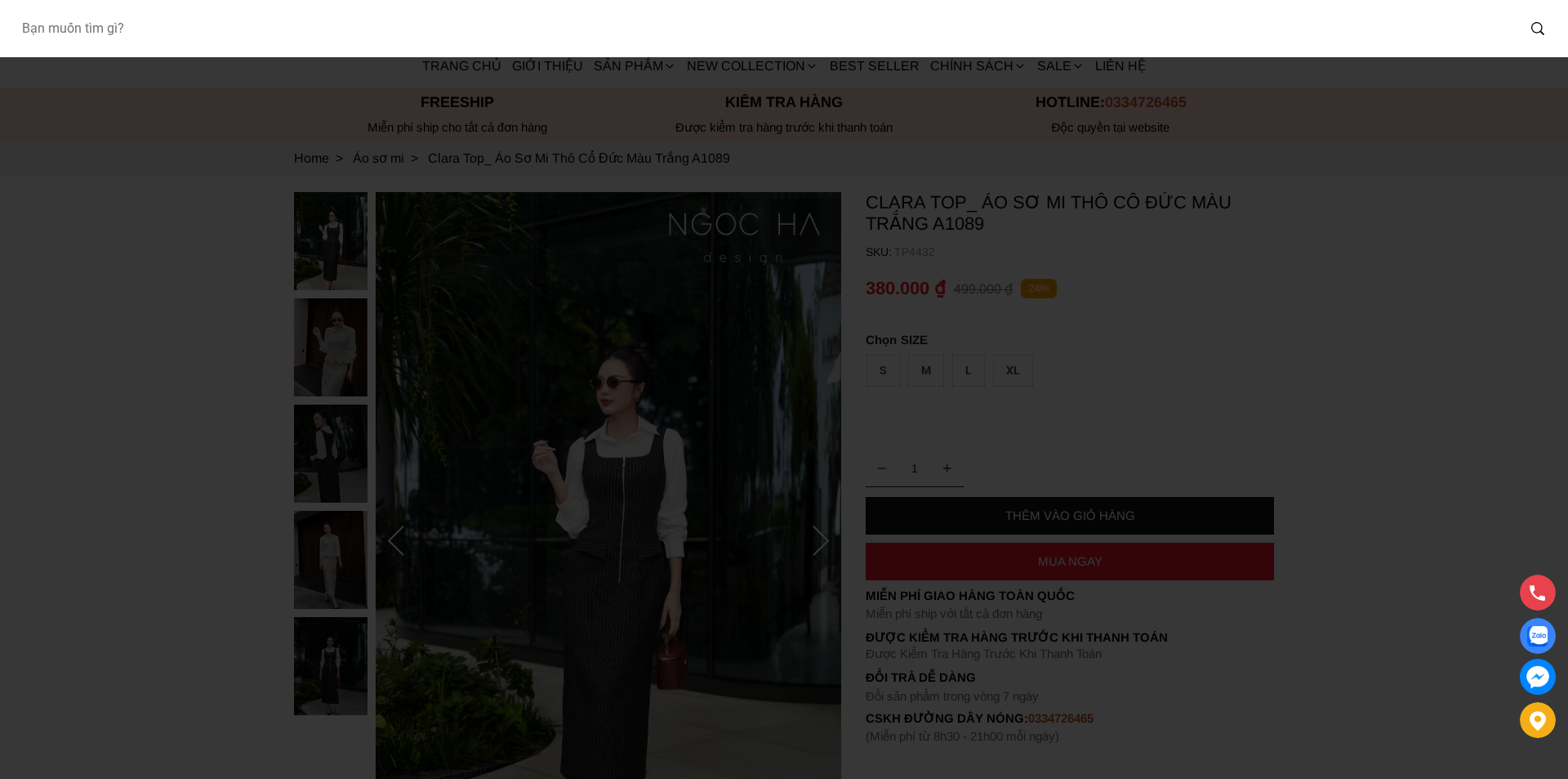
click at [219, 41] on input "Input search Bạn muốn tìm gì?" at bounding box center [762, 29] width 1507 height 38
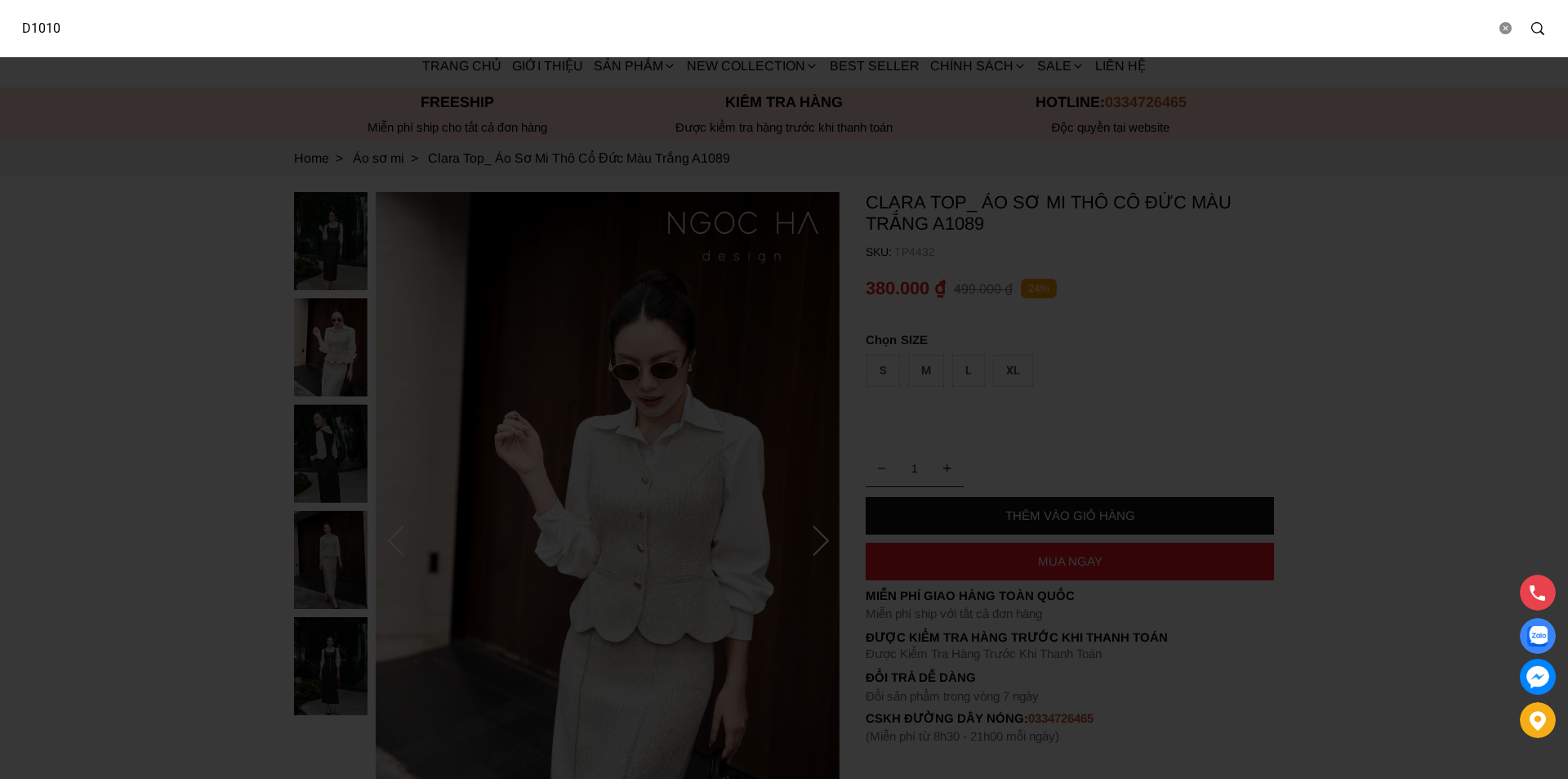
type input "D1010"
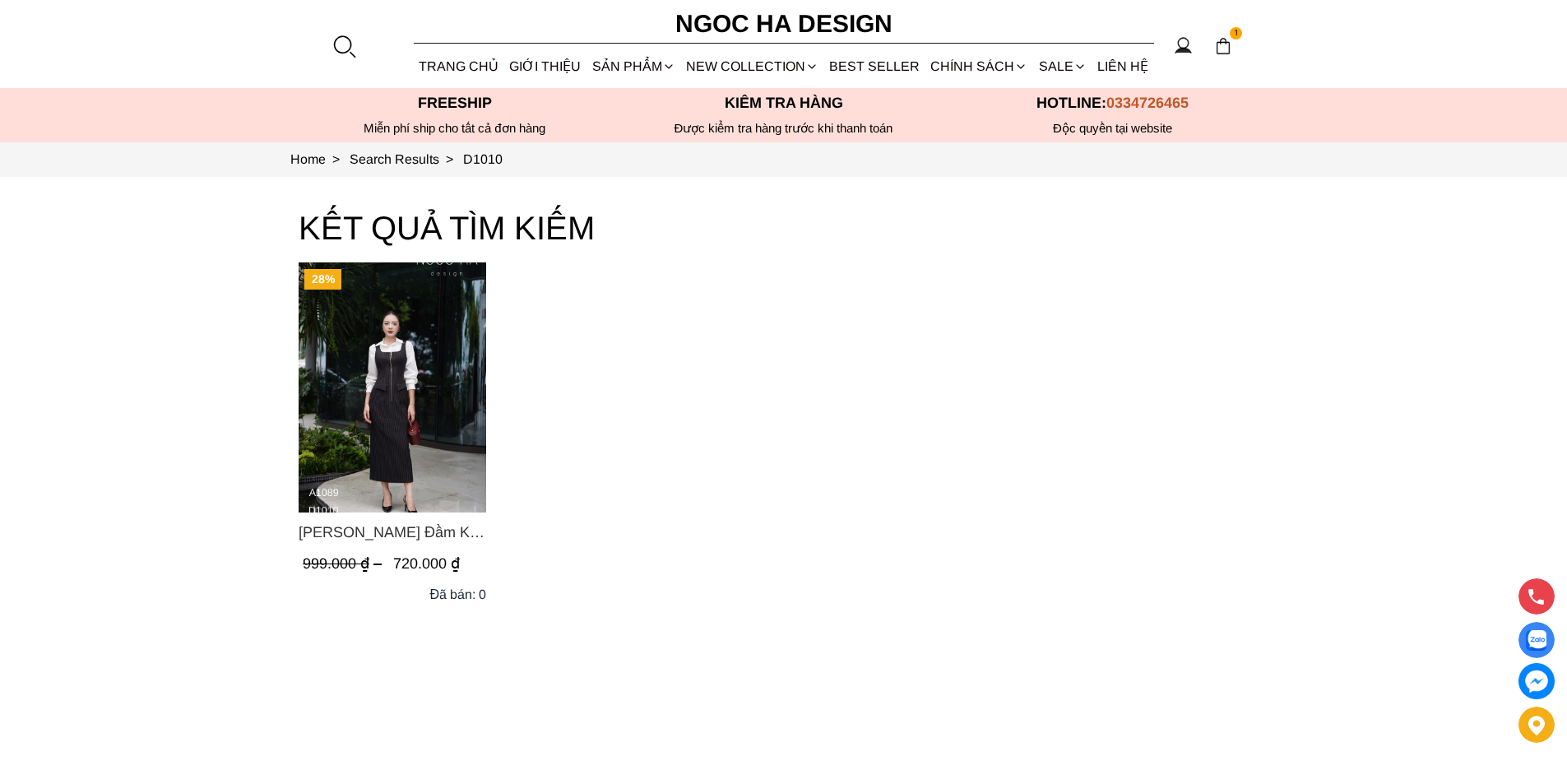
click at [331, 388] on img "Product image - Mary Dress_ Đầm Kẻ Sọc Sát Nách Khóa Đồng D1010" at bounding box center [392, 387] width 188 height 250
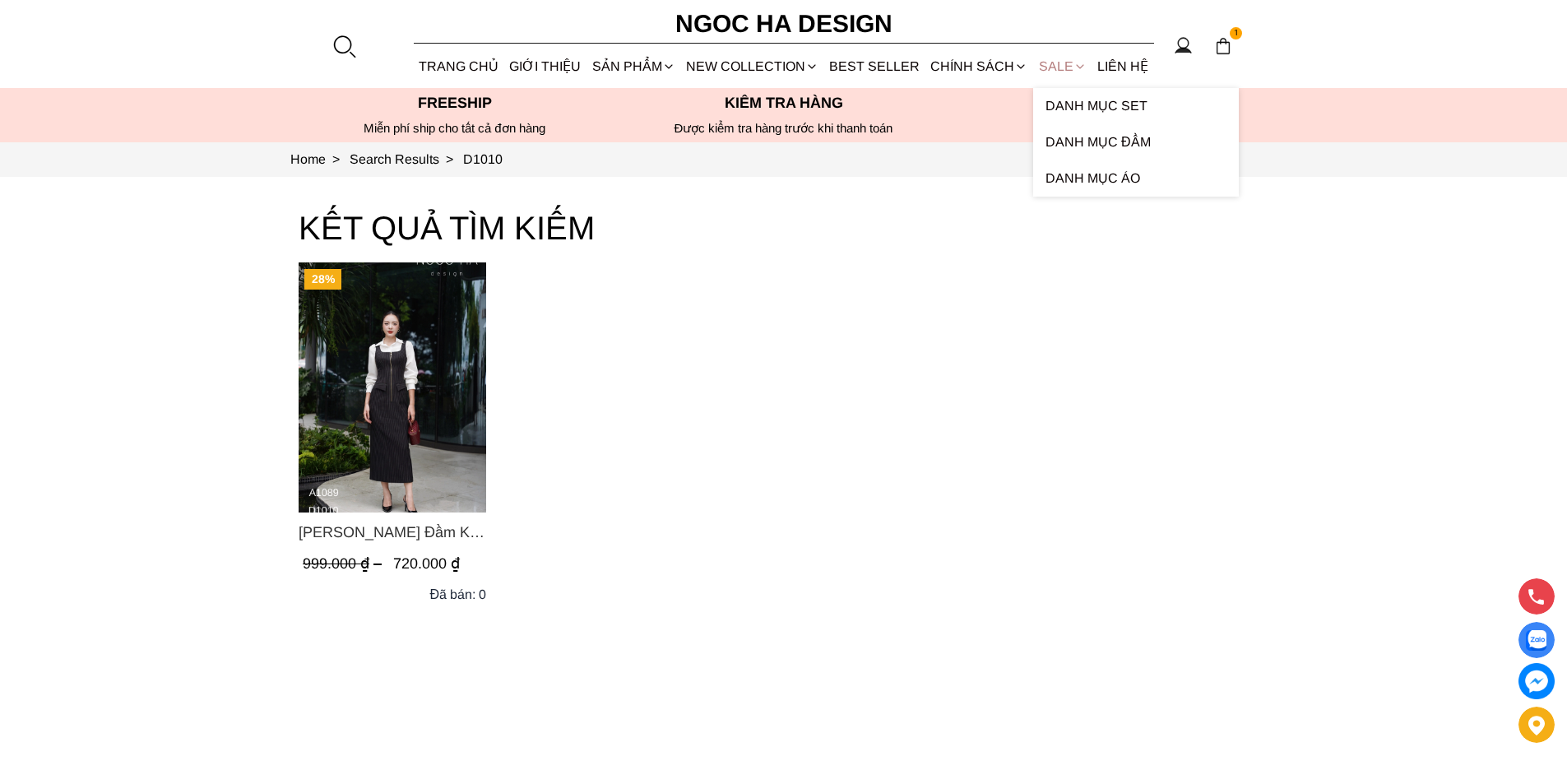
click at [1052, 68] on link "SALE" at bounding box center [1062, 65] width 59 height 43
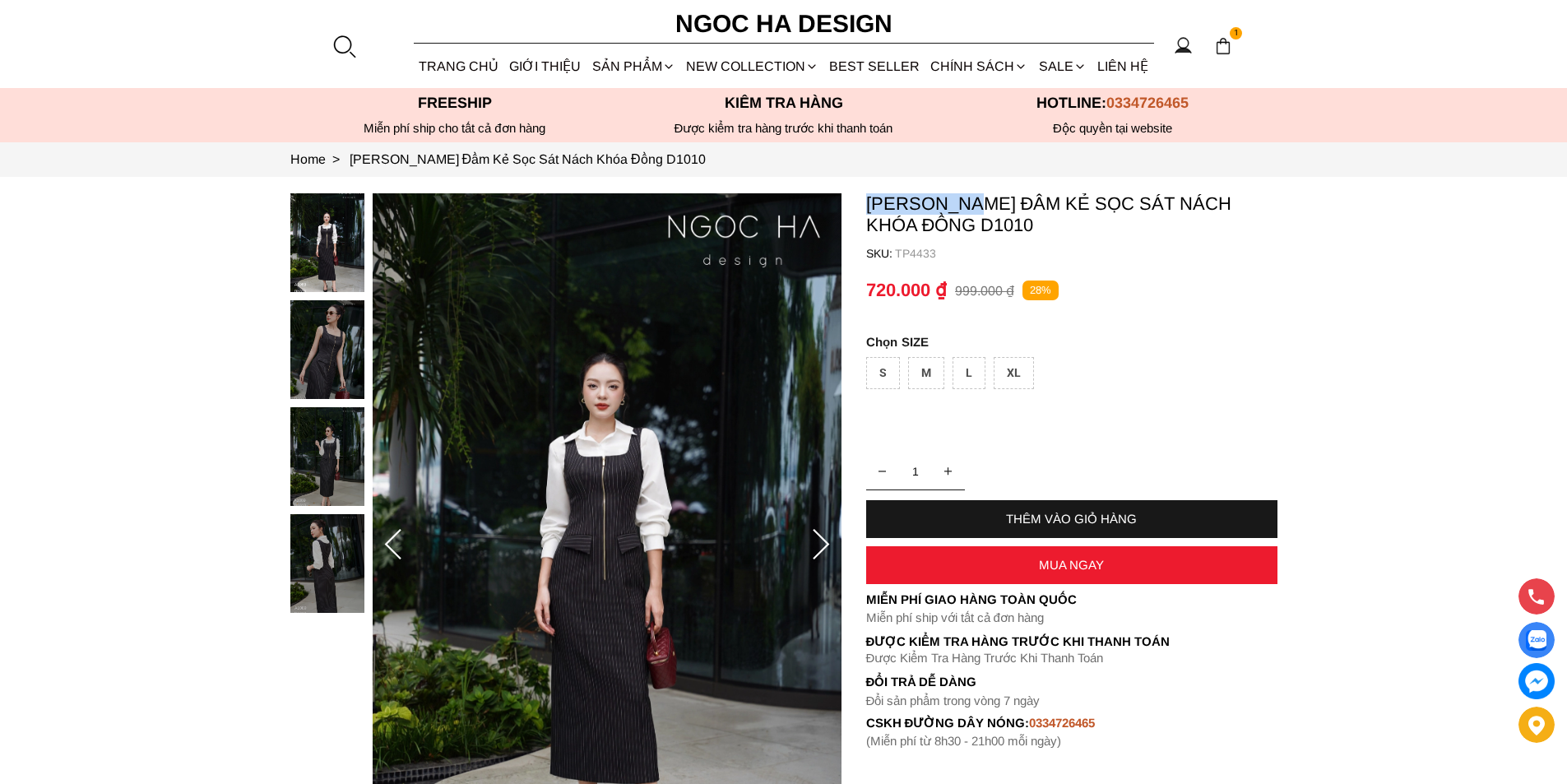
copy p "[PERSON_NAME]"
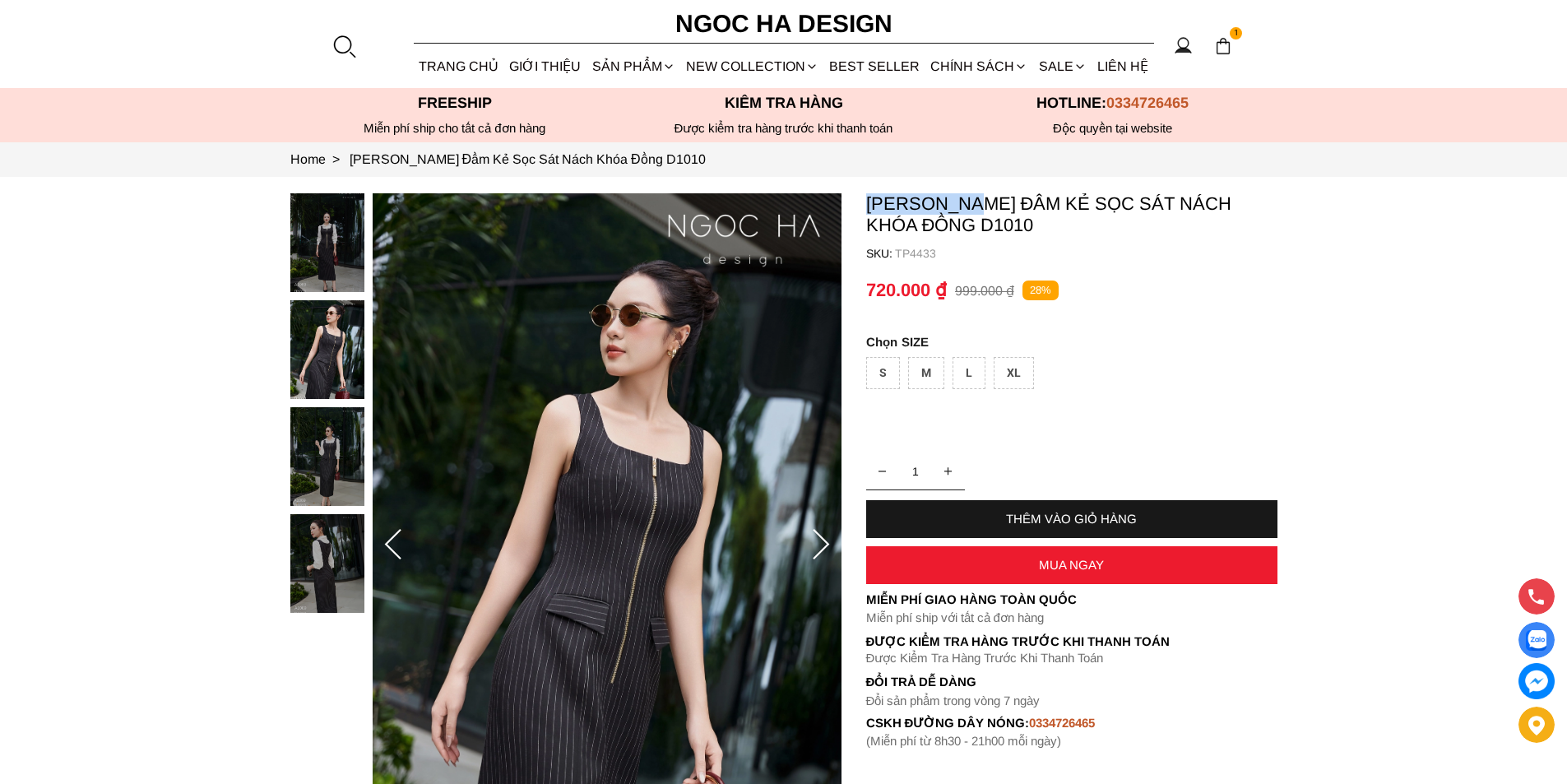
drag, startPoint x: 866, startPoint y: 198, endPoint x: 987, endPoint y: 195, distance: 121.0
click at [987, 195] on p "Mary Dress_ Đầm Kẻ Sọc Sát Nách Khóa Đồng D1010" at bounding box center [1072, 215] width 411 height 42
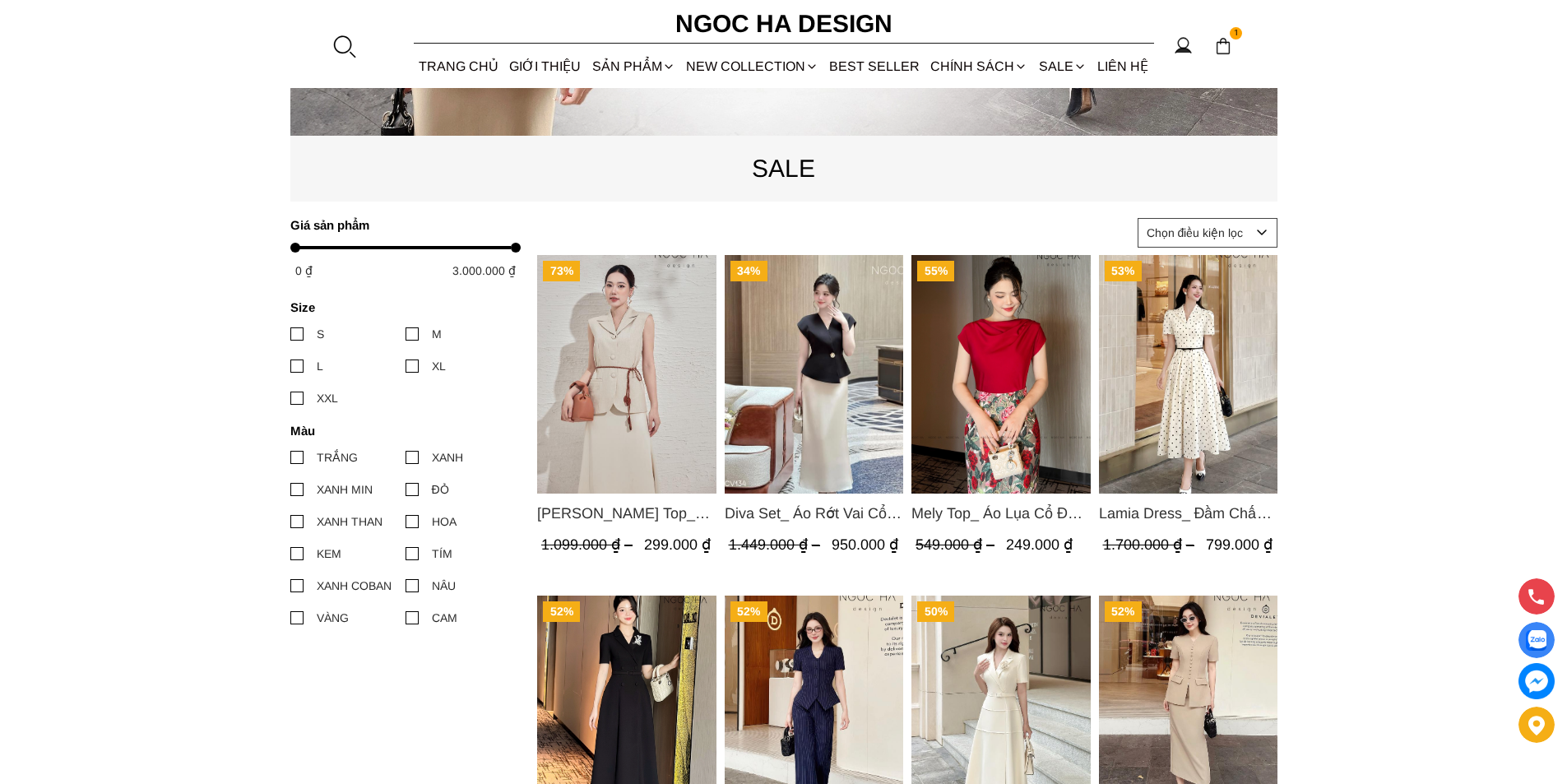
scroll to position [822, 0]
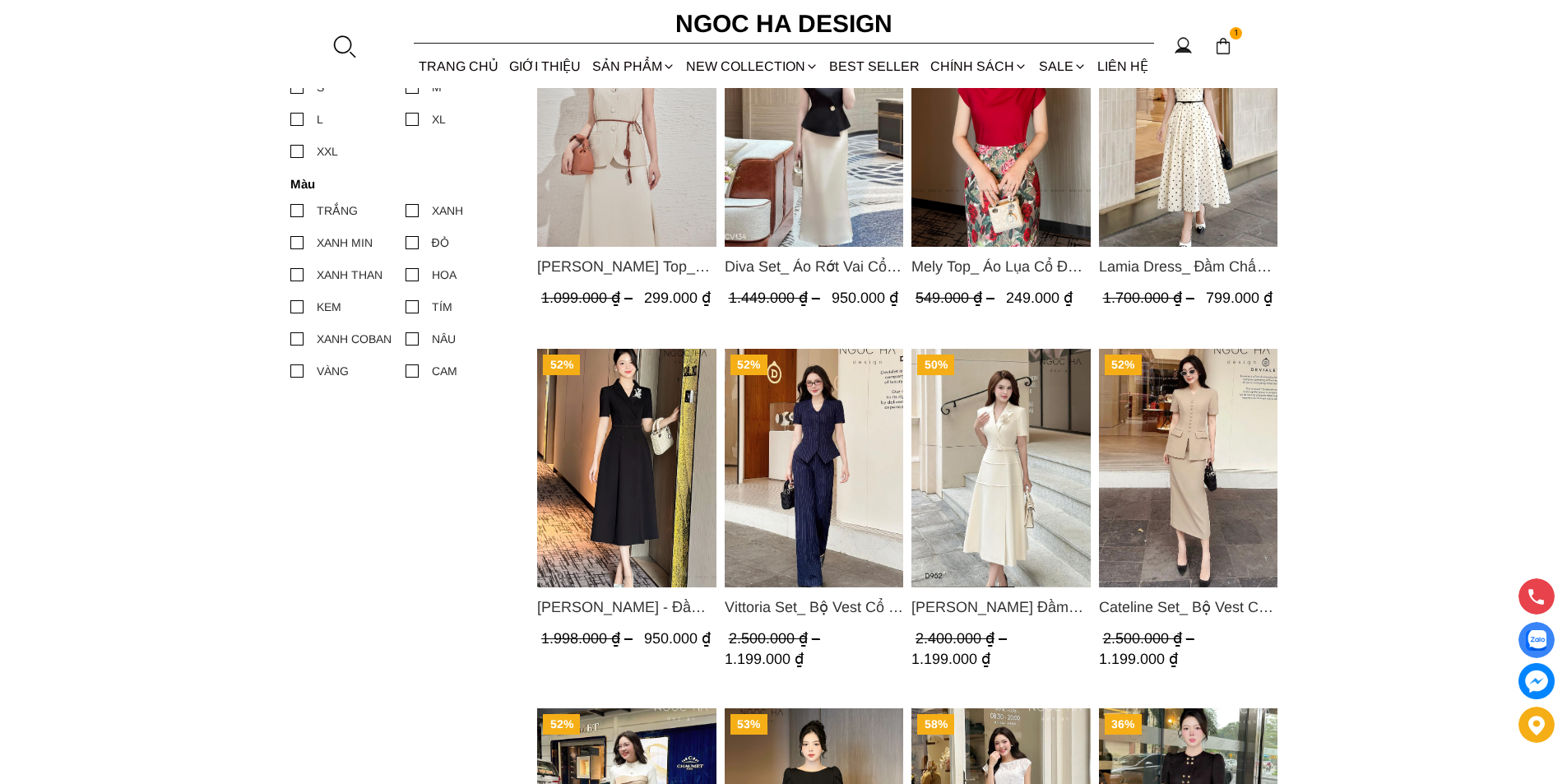
click at [1155, 384] on img "Product image - Cateline Set_ Bộ Vest Cổ V Đính Cúc Nhí Chân Váy Bút Chì BJ127" at bounding box center [1187, 467] width 179 height 239
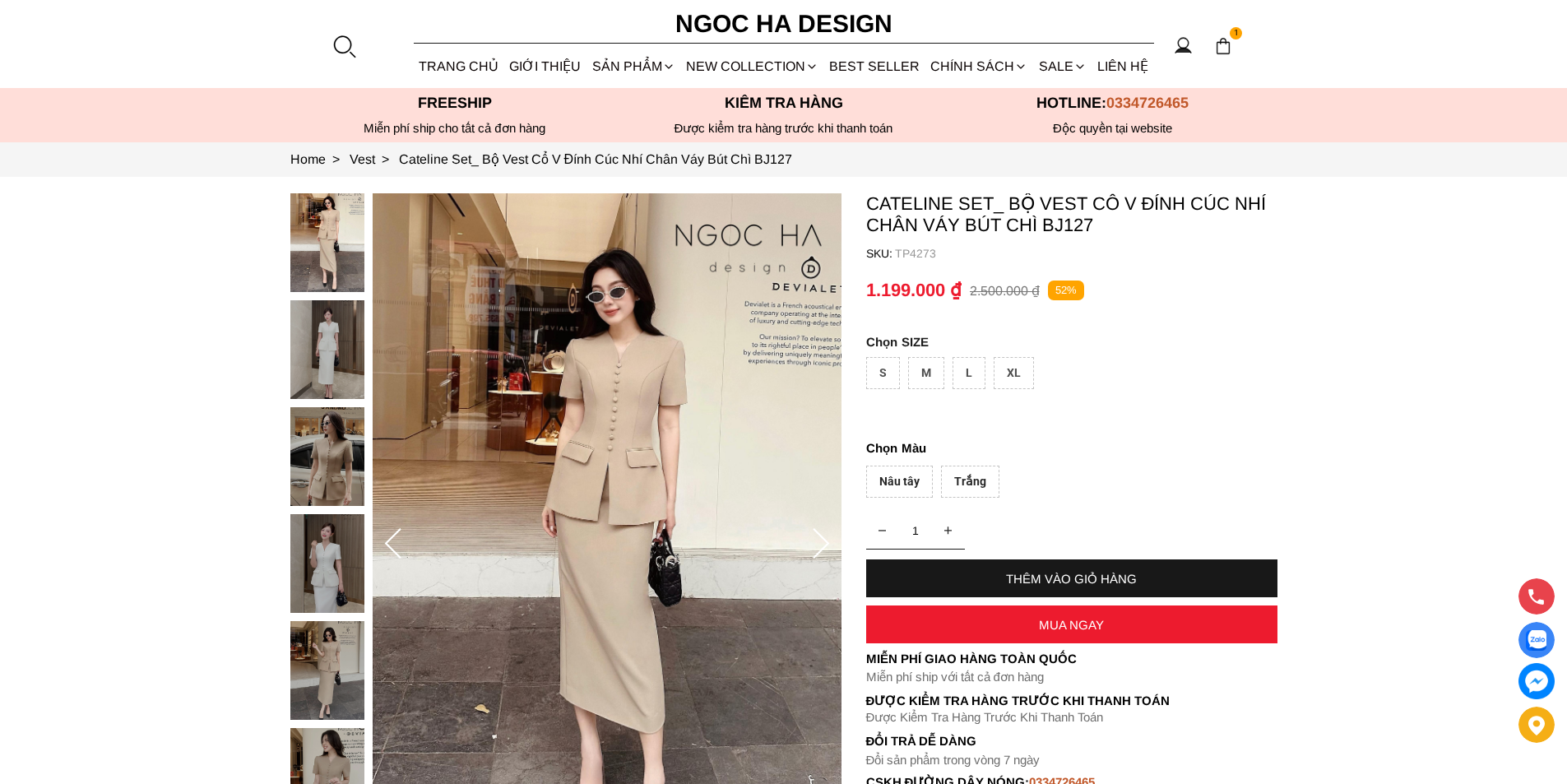
click at [1008, 358] on div "XL" at bounding box center [1013, 373] width 40 height 32
click at [964, 475] on div "Trắng" at bounding box center [970, 482] width 59 height 32
click at [1045, 627] on div "MUA NGAY" at bounding box center [1072, 624] width 411 height 14
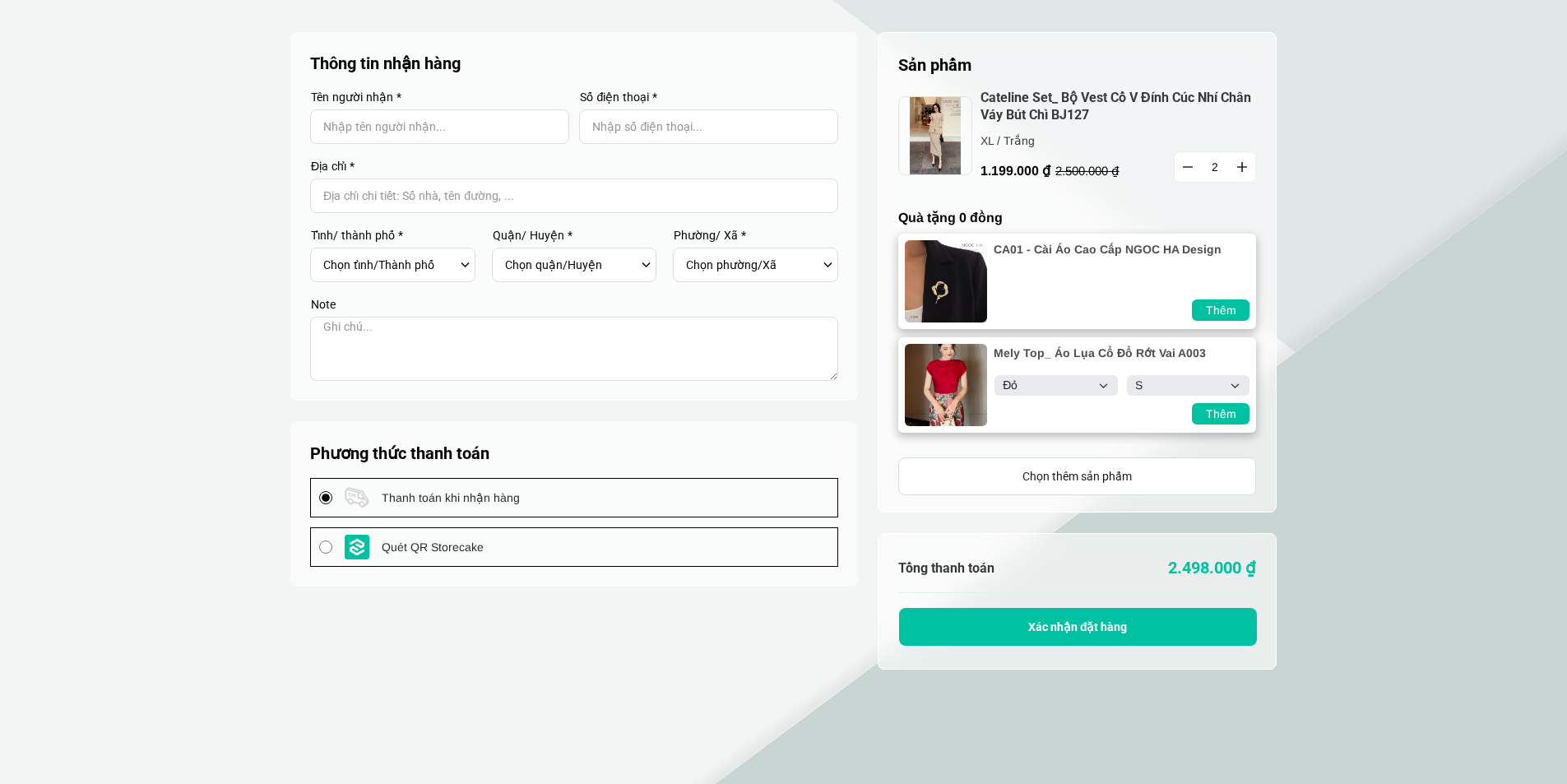
select select "Đỏ"
select select "S"
click at [1189, 167] on icon "button" at bounding box center [1188, 168] width 10 height 2
type input "1"
select select "Đỏ"
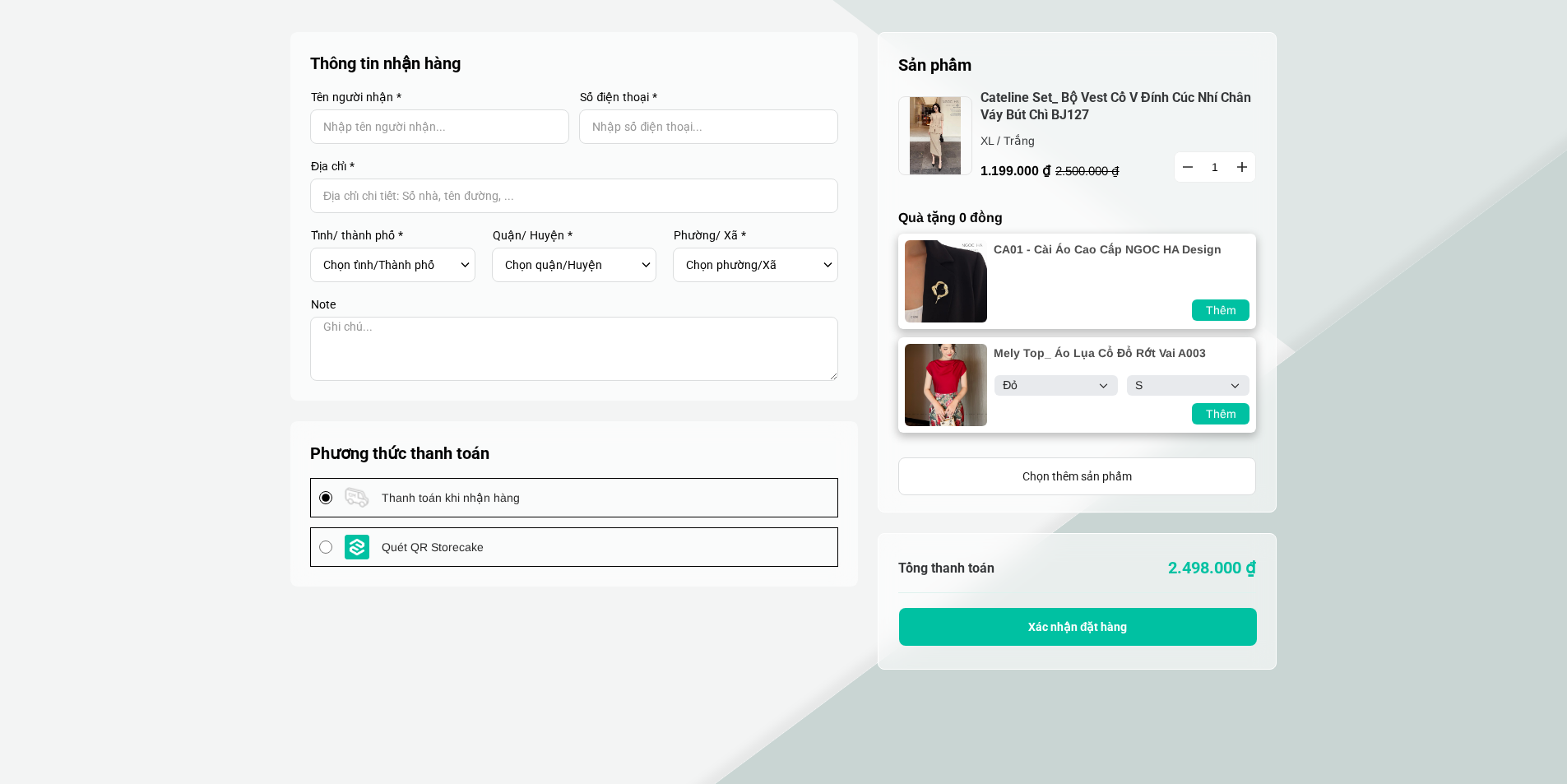
select select "S"
click at [1189, 167] on icon "button" at bounding box center [1188, 168] width 10 height 2
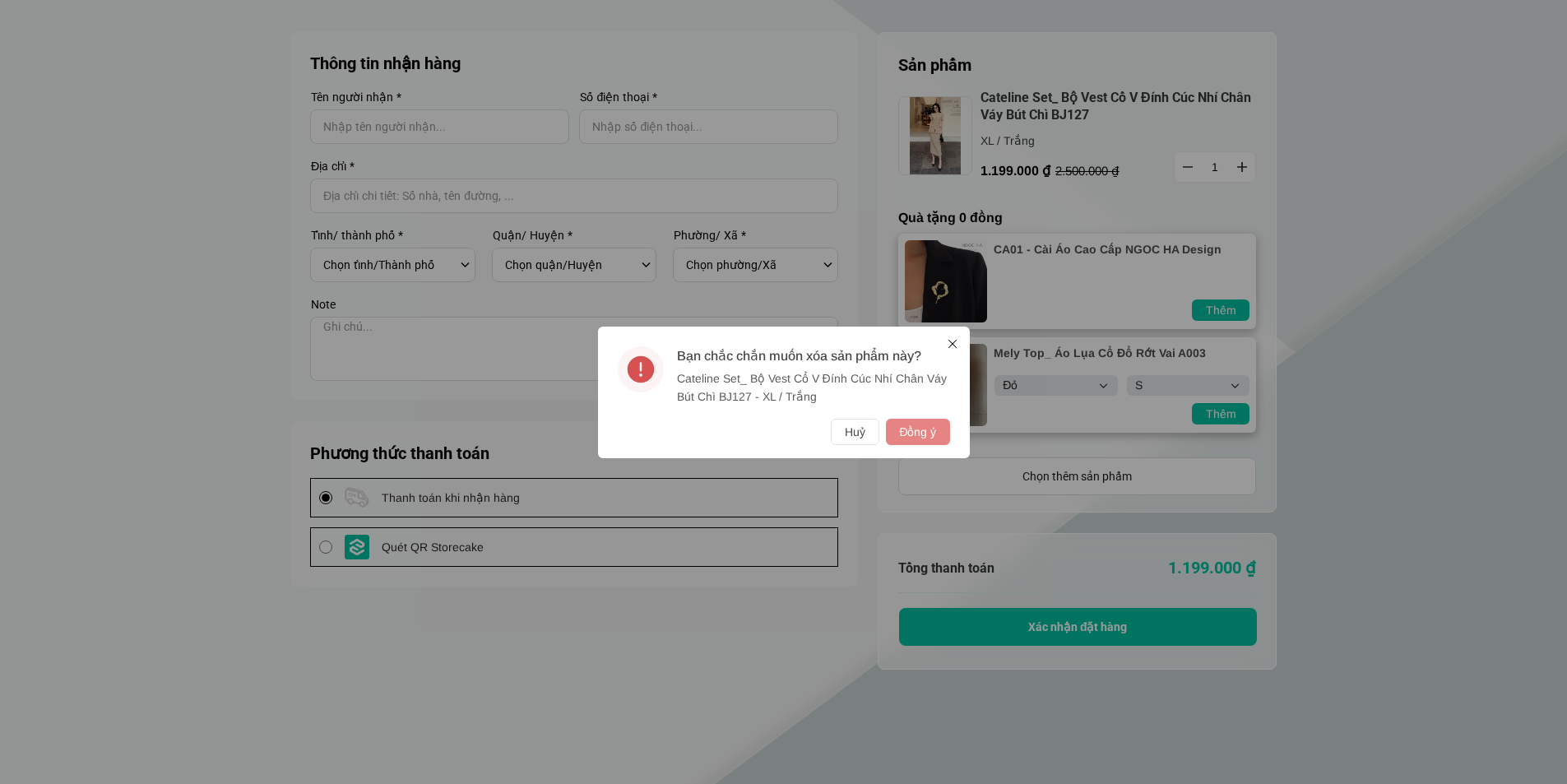
click at [922, 444] on button "Đồng ý" at bounding box center [918, 431] width 64 height 26
select select "Đỏ"
select select "S"
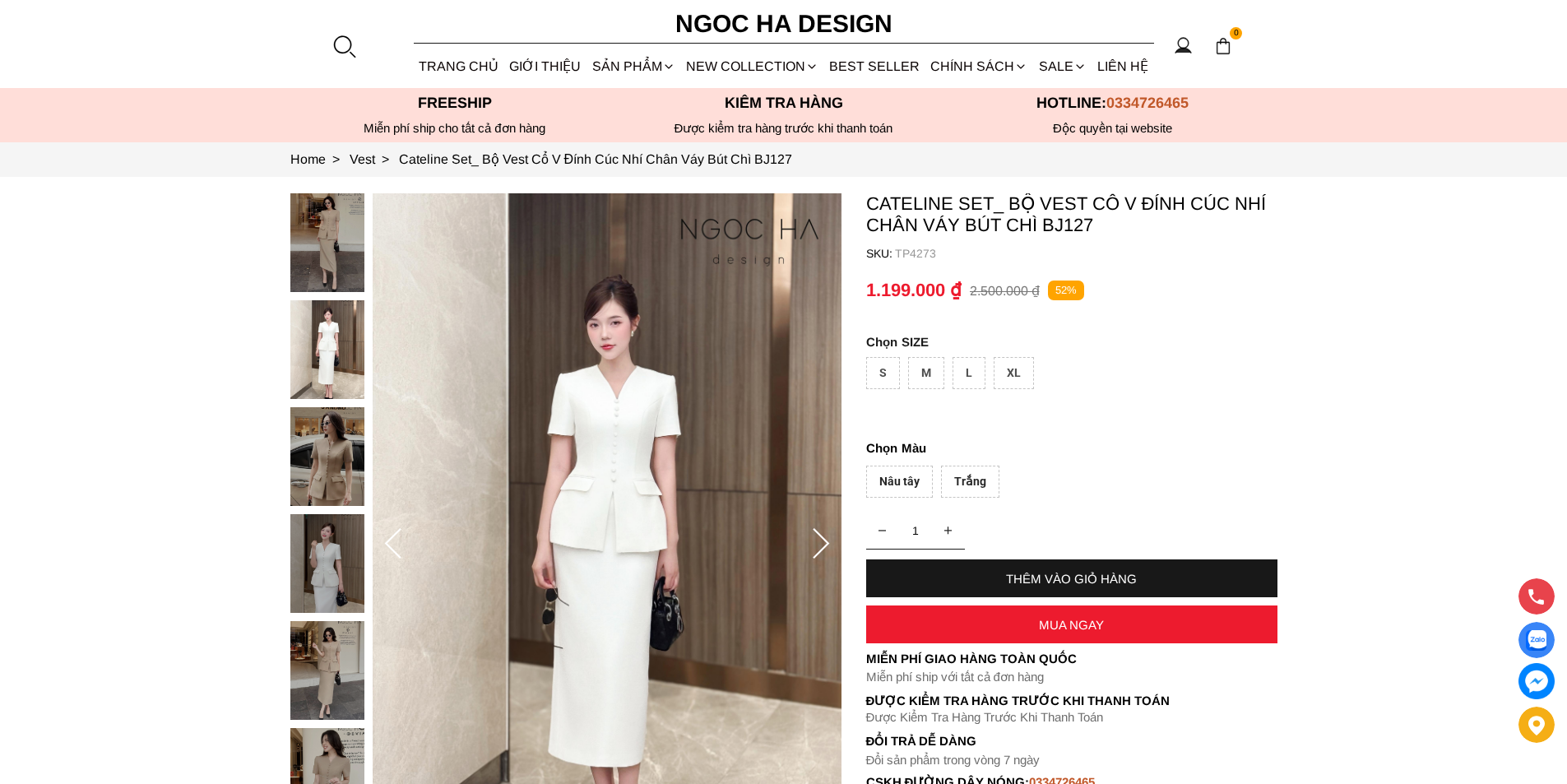
click at [1232, 39] on span "0" at bounding box center [1236, 33] width 13 height 13
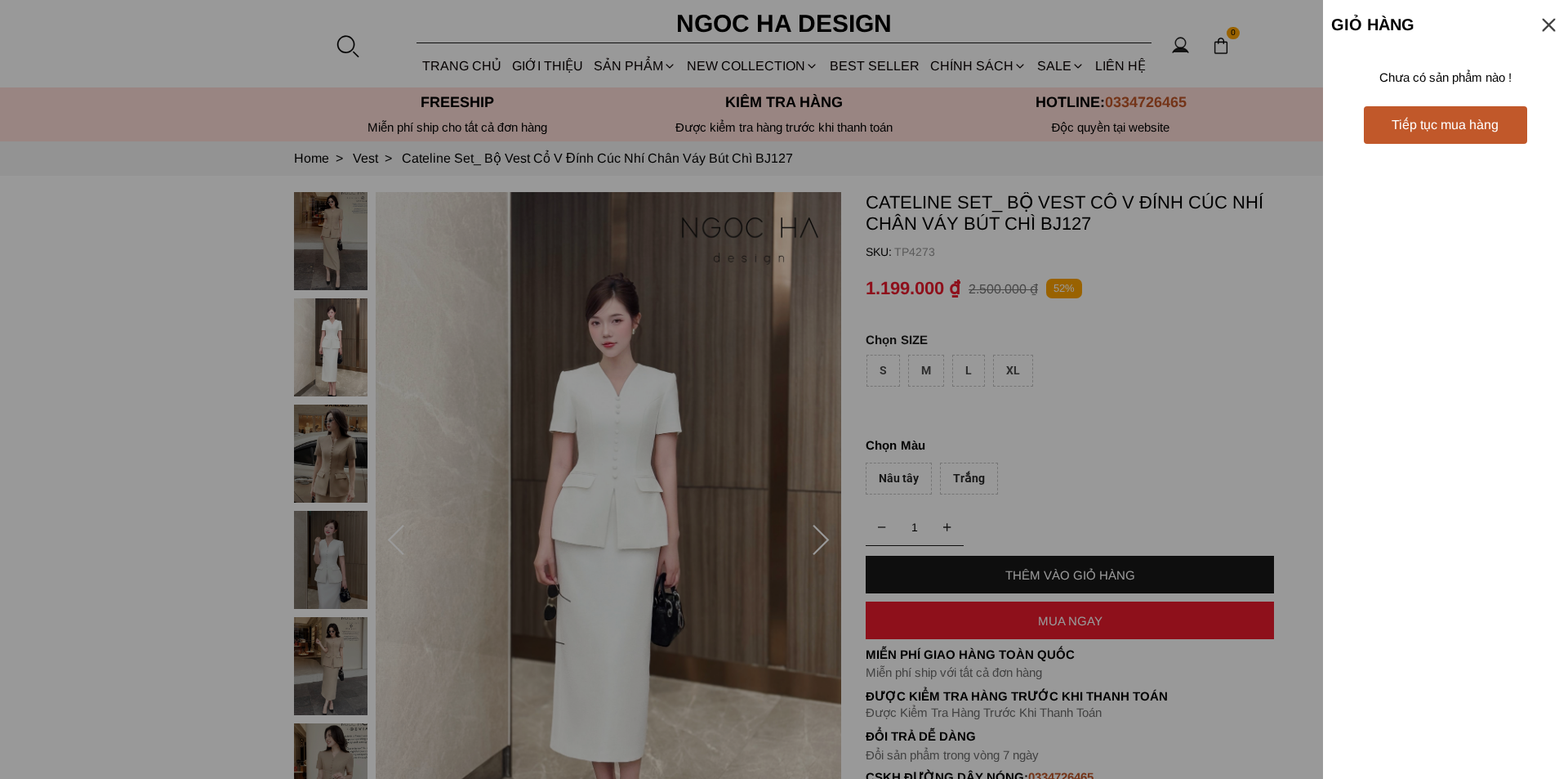
click at [1223, 39] on div at bounding box center [784, 389] width 1568 height 779
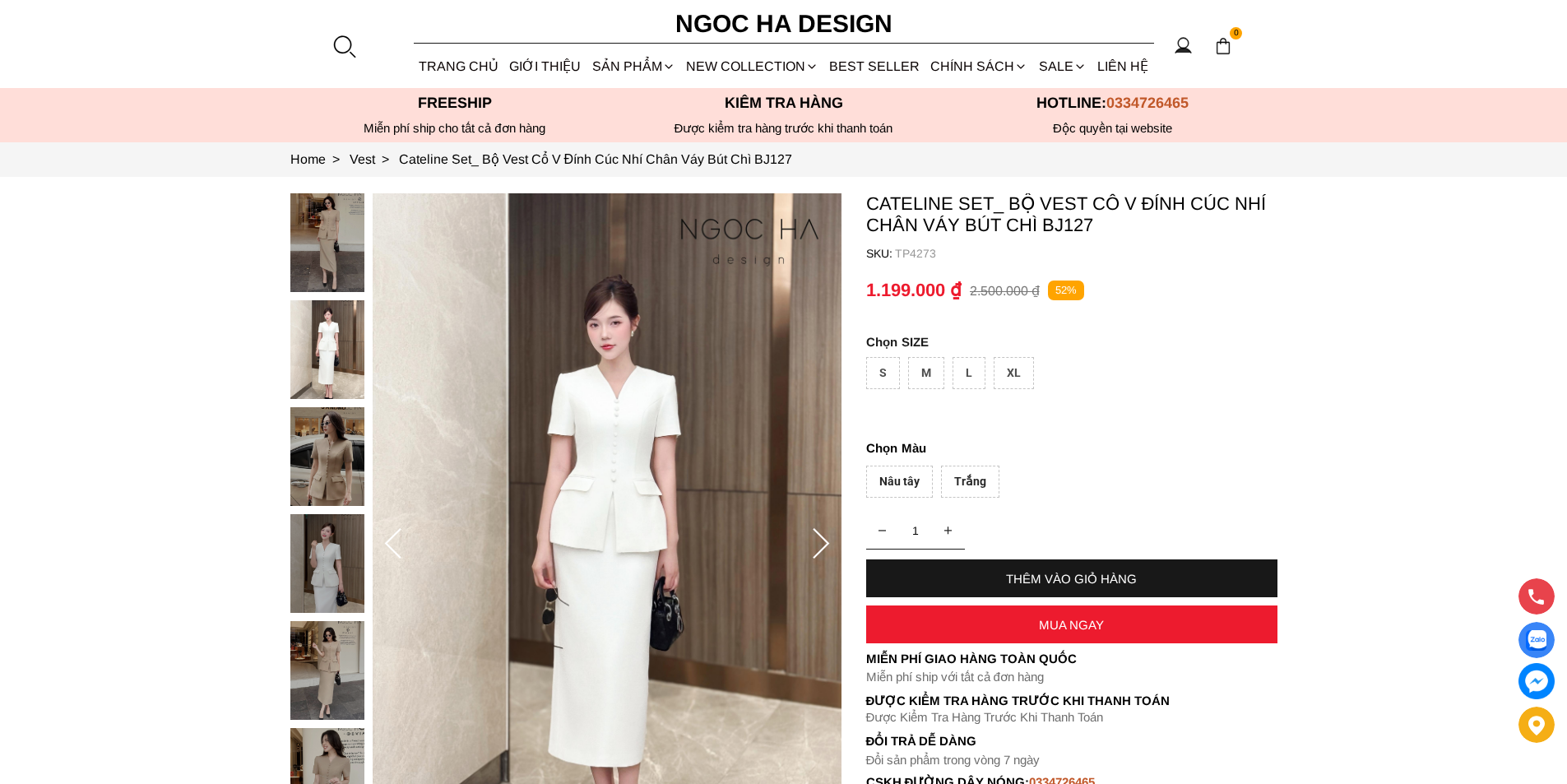
click at [1017, 379] on div "XL" at bounding box center [1013, 373] width 40 height 32
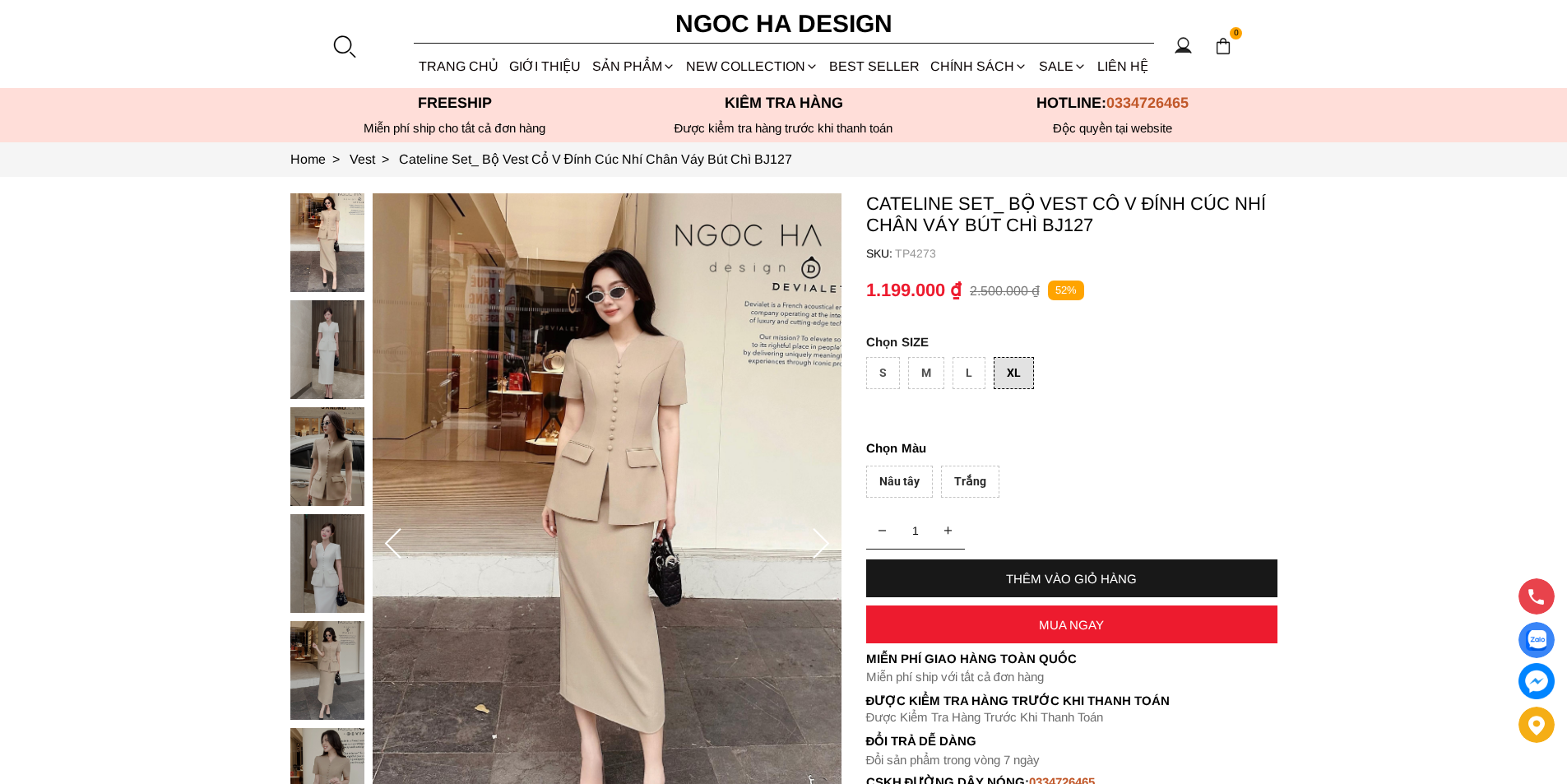
click at [970, 477] on div "Trắng" at bounding box center [970, 482] width 59 height 32
click at [1055, 632] on div "MUA NGAY" at bounding box center [1072, 624] width 411 height 38
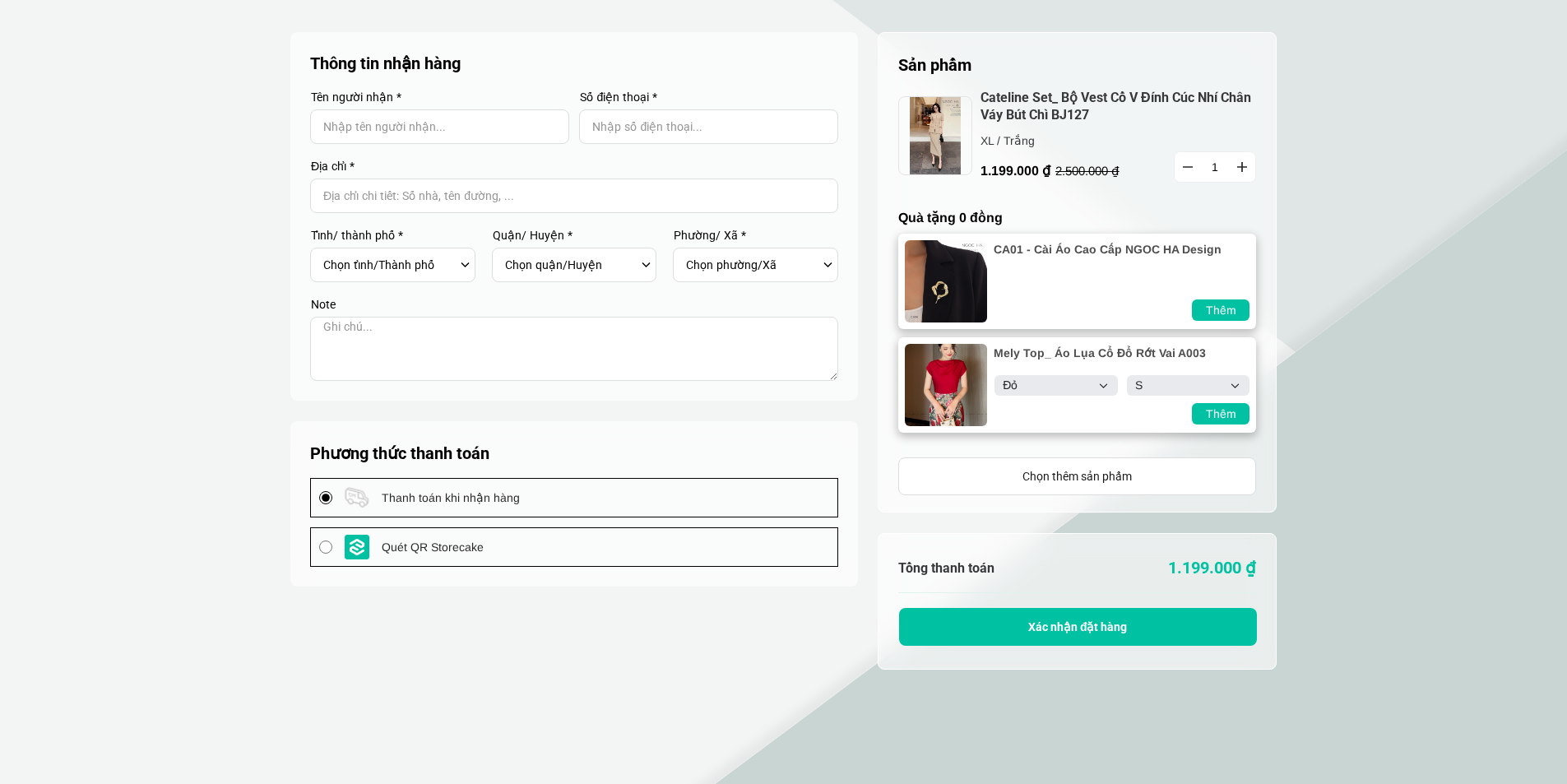
select select "Đỏ"
select select "S"
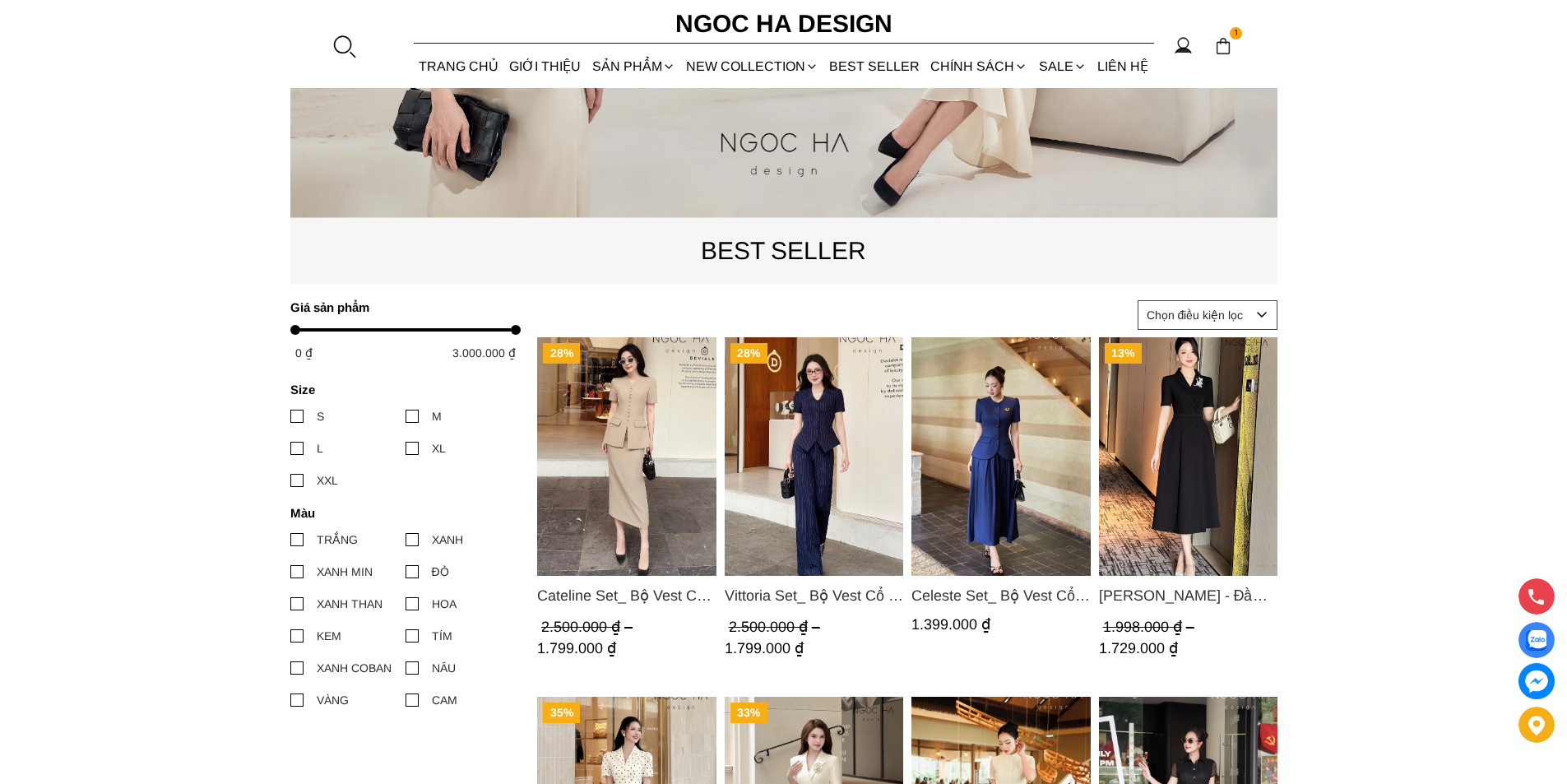
scroll to position [576, 0]
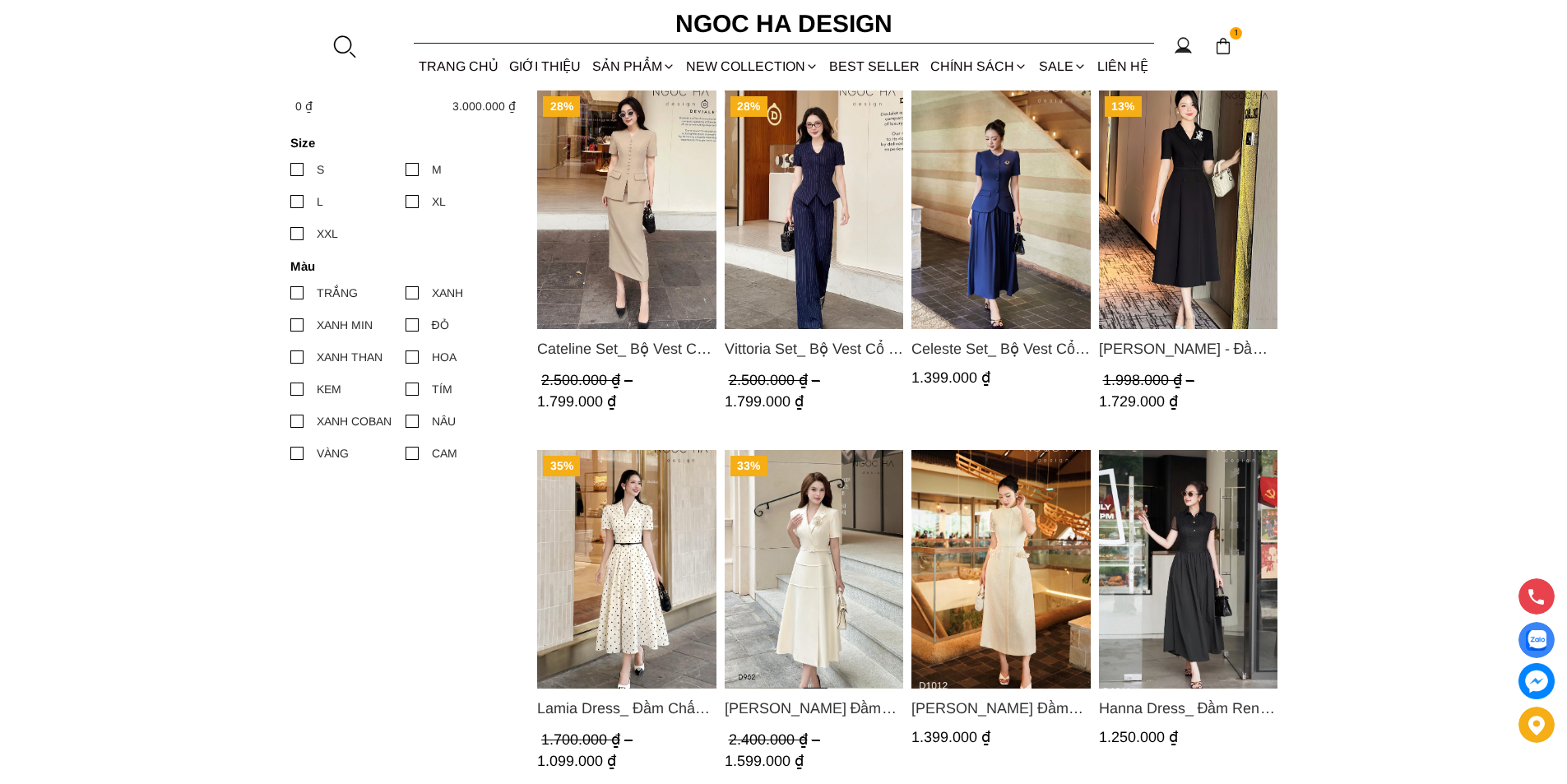
scroll to position [905, 0]
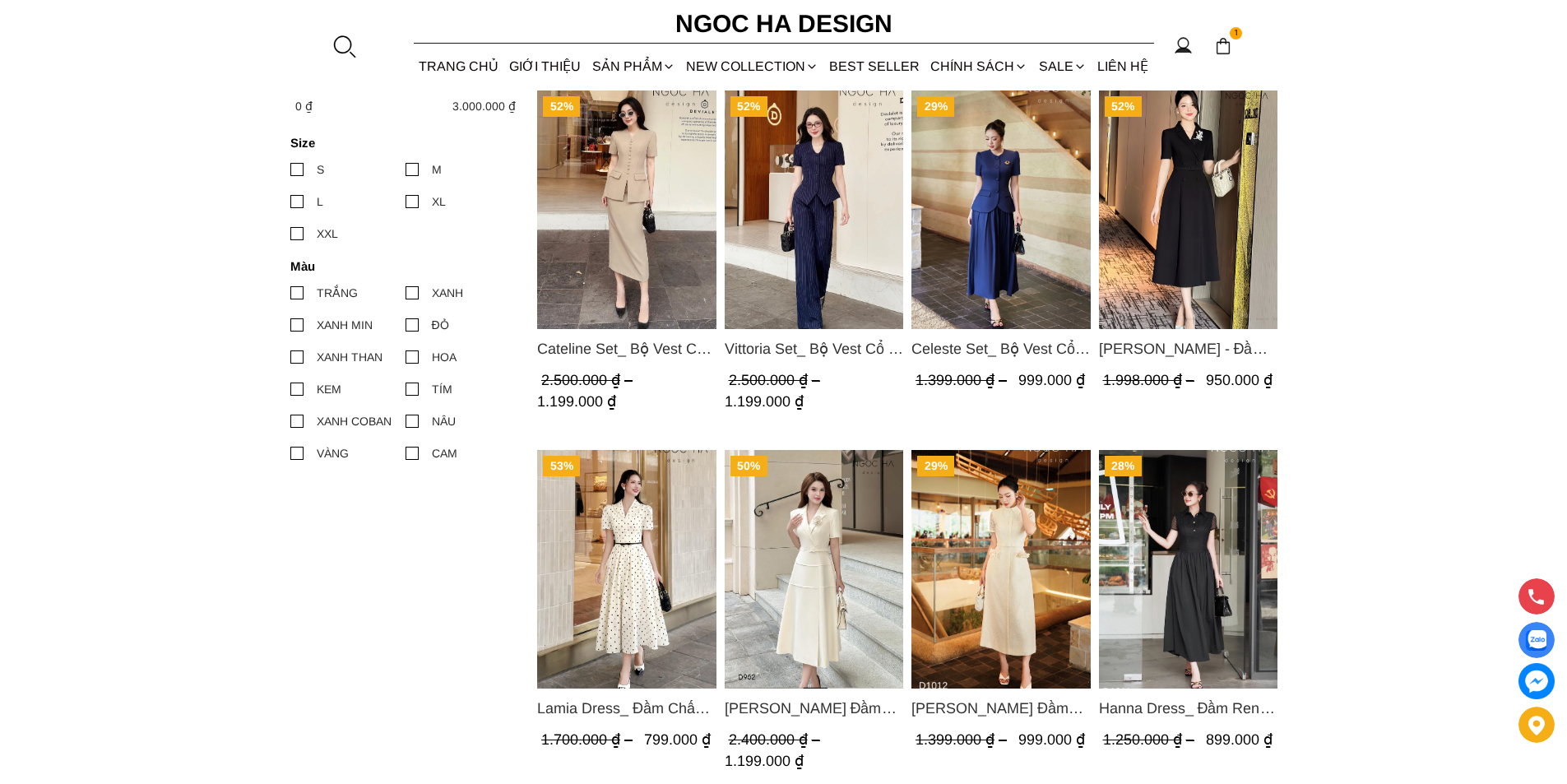
scroll to position [1151, 0]
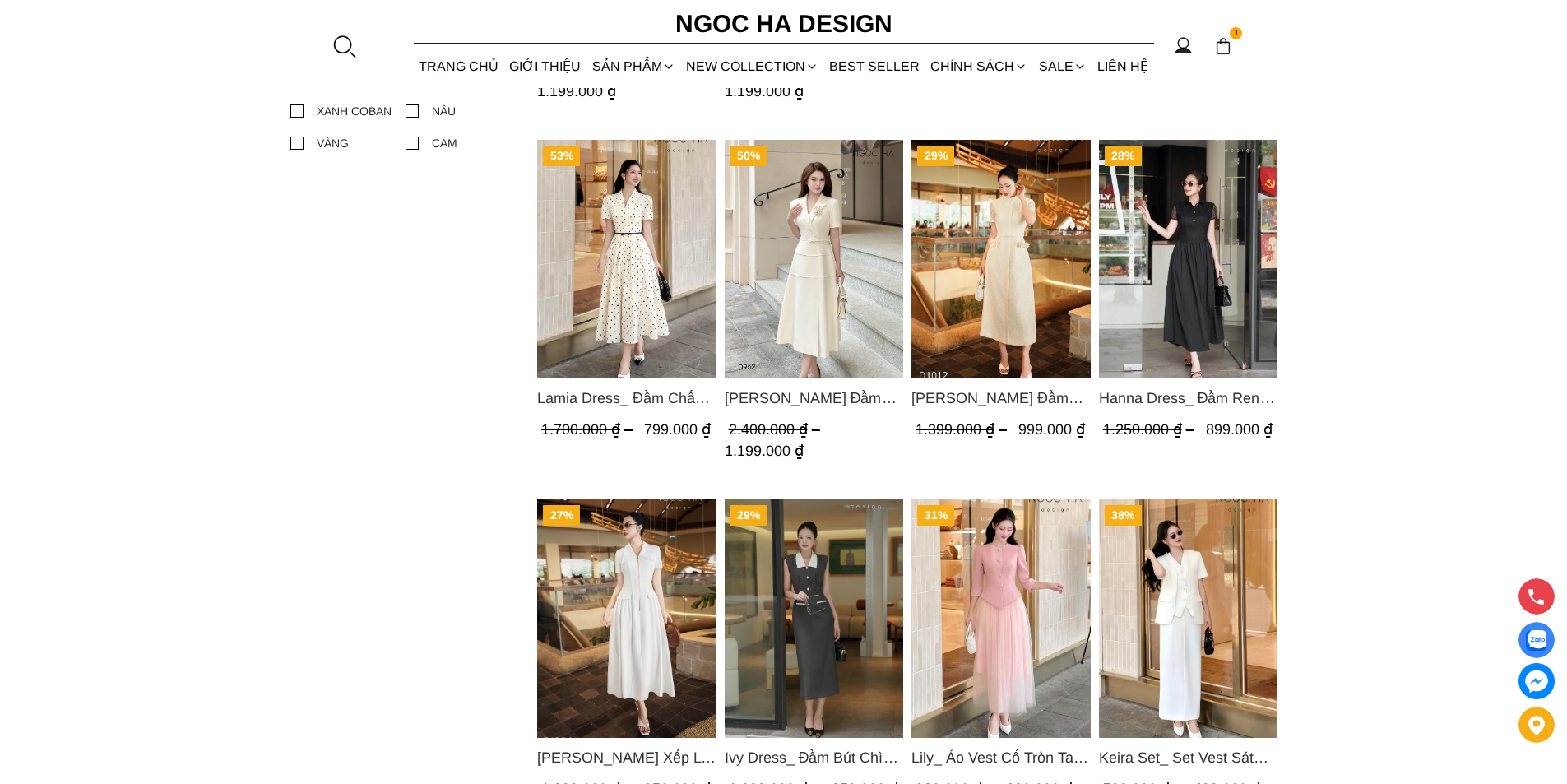
scroll to position [1069, 0]
